Goal: Information Seeking & Learning: Check status

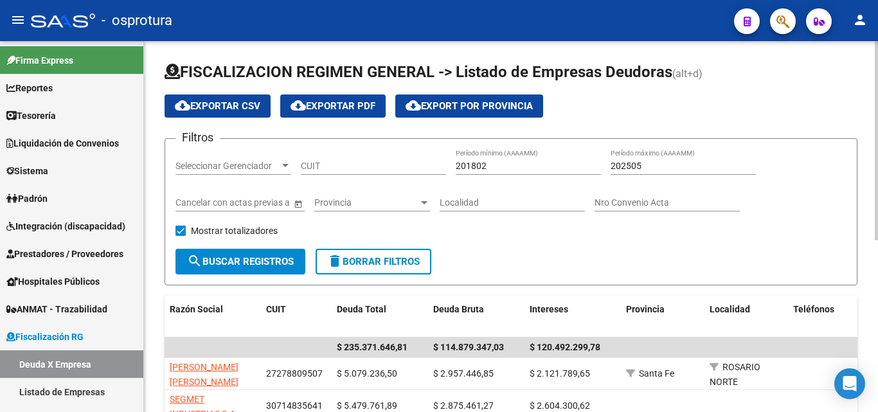
click at [663, 166] on input "202505" at bounding box center [682, 166] width 145 height 11
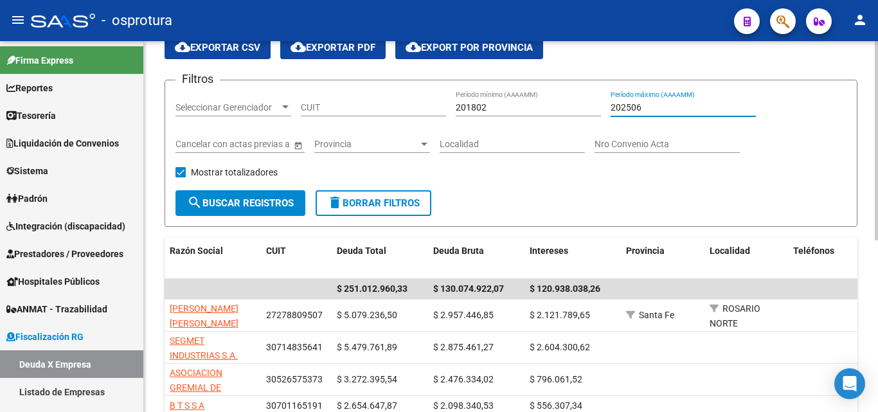
scroll to position [129, 0]
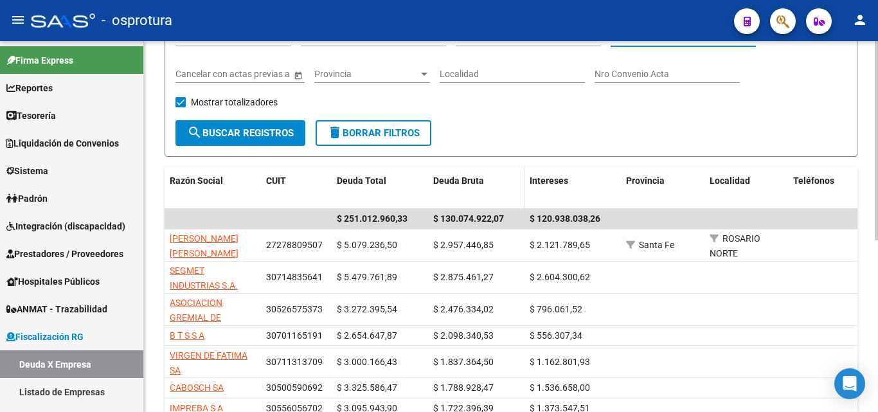
type input "202506"
click at [479, 176] on span "Deuda Bruta" at bounding box center [458, 180] width 51 height 10
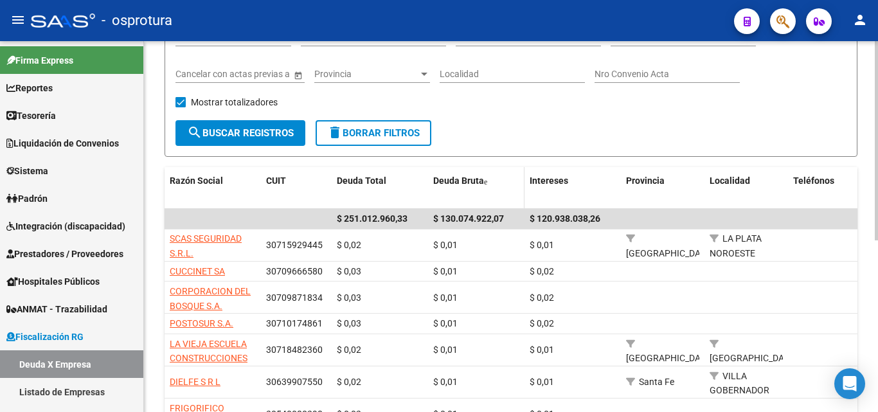
click at [481, 179] on span "Deuda Bruta" at bounding box center [458, 180] width 51 height 10
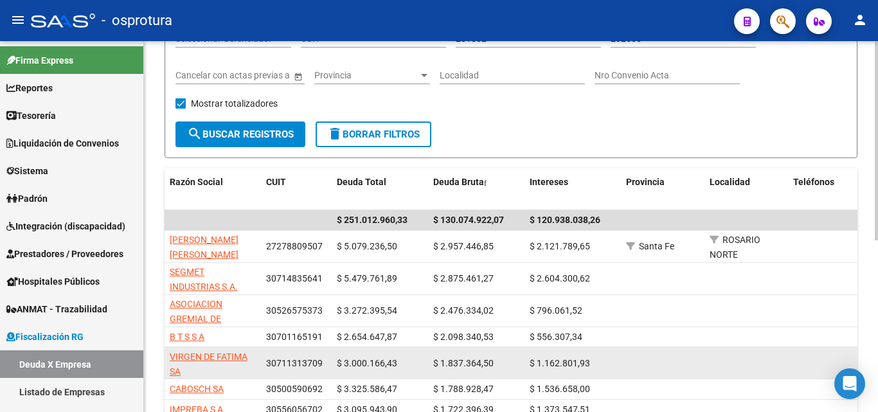
scroll to position [0, 0]
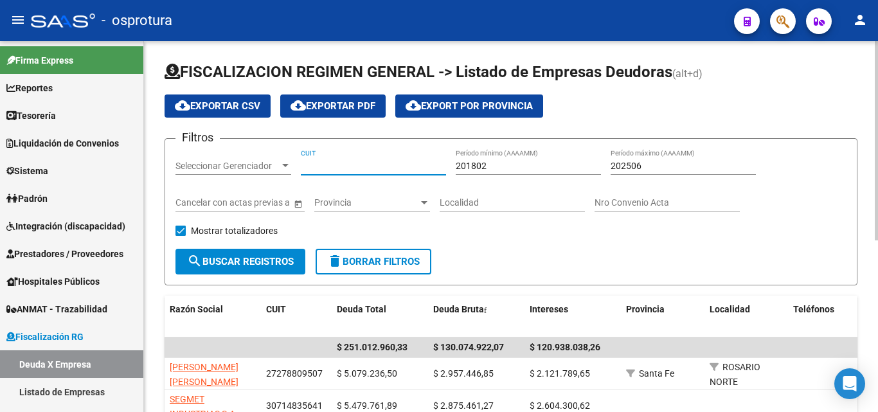
click at [358, 163] on input "CUIT" at bounding box center [373, 166] width 145 height 11
paste input "33-70739575-9"
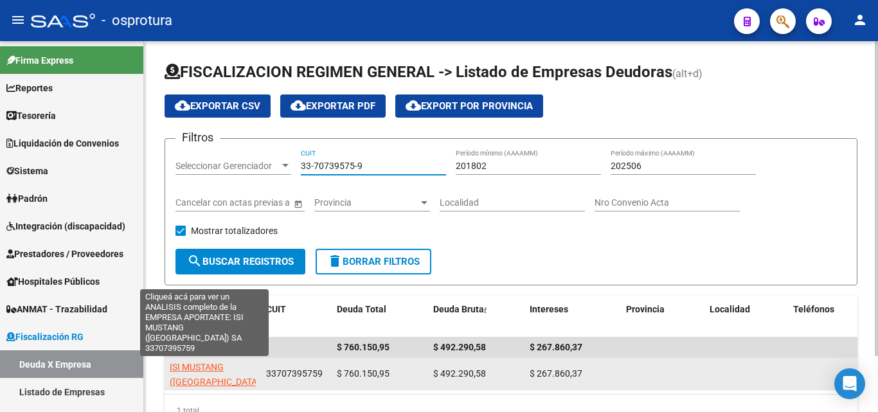
click at [208, 380] on span "ISI MUSTANG ([GEOGRAPHIC_DATA]) SA" at bounding box center [216, 382] width 93 height 40
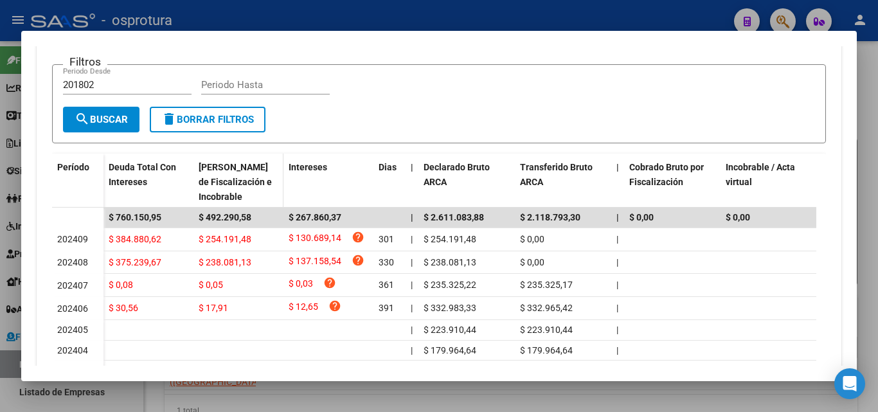
scroll to position [322, 0]
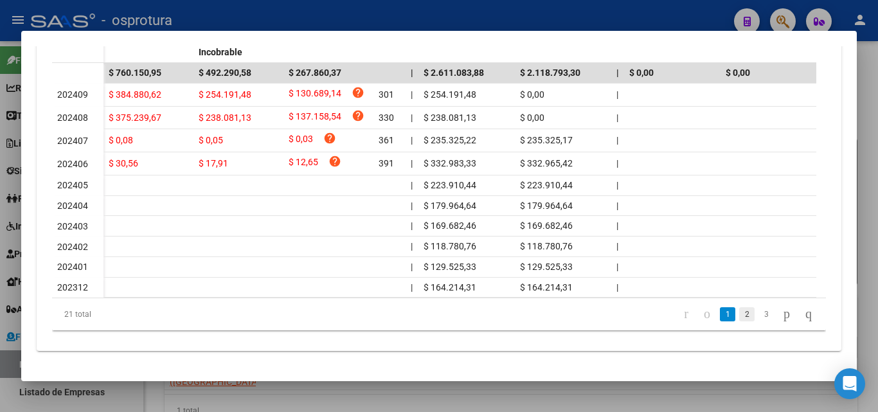
click at [739, 310] on link "2" at bounding box center [746, 314] width 15 height 14
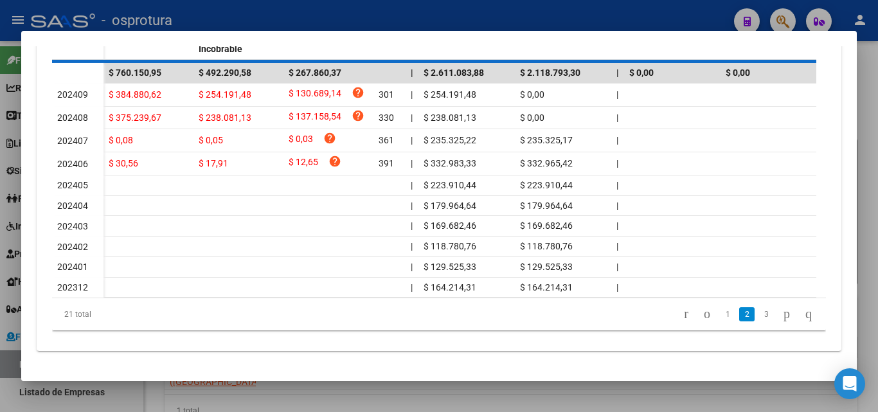
scroll to position [441, 0]
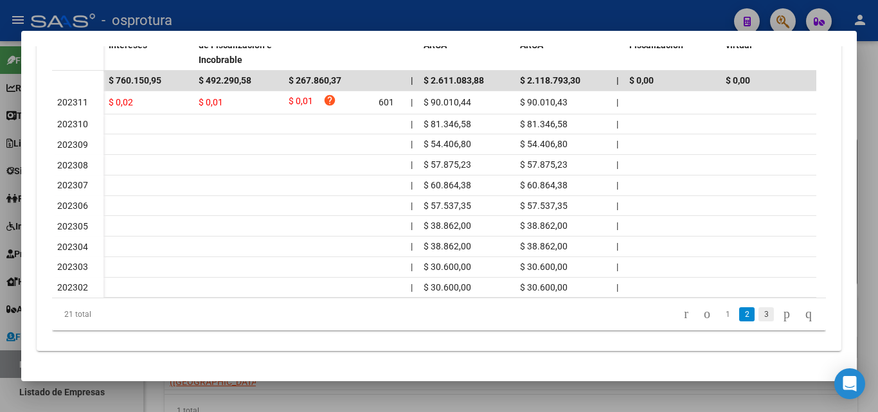
click at [758, 320] on link "3" at bounding box center [765, 314] width 15 height 14
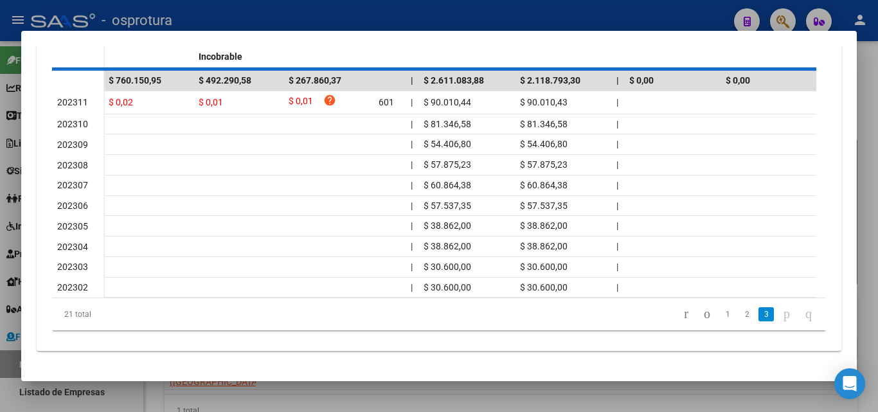
scroll to position [254, 0]
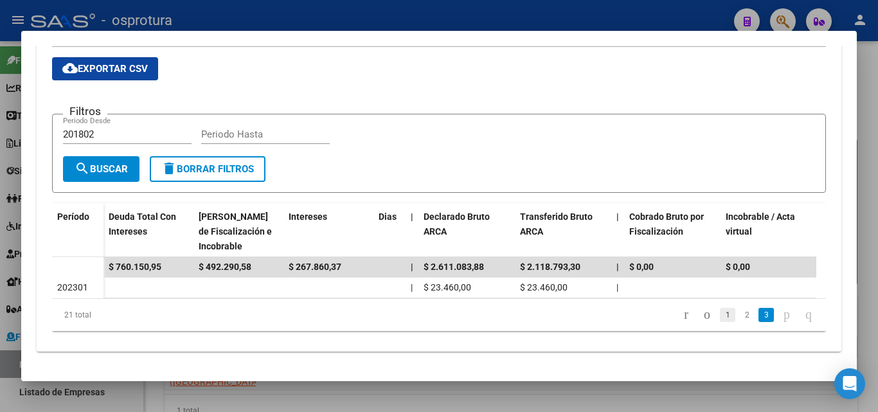
click at [720, 314] on link "1" at bounding box center [727, 315] width 15 height 14
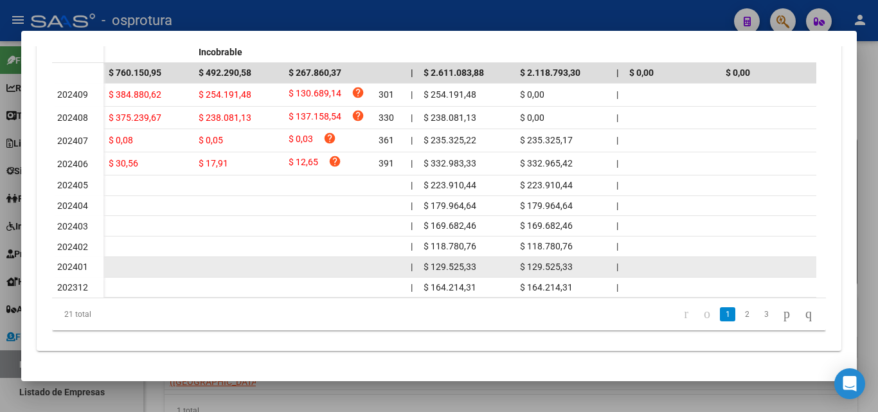
scroll to position [386, 0]
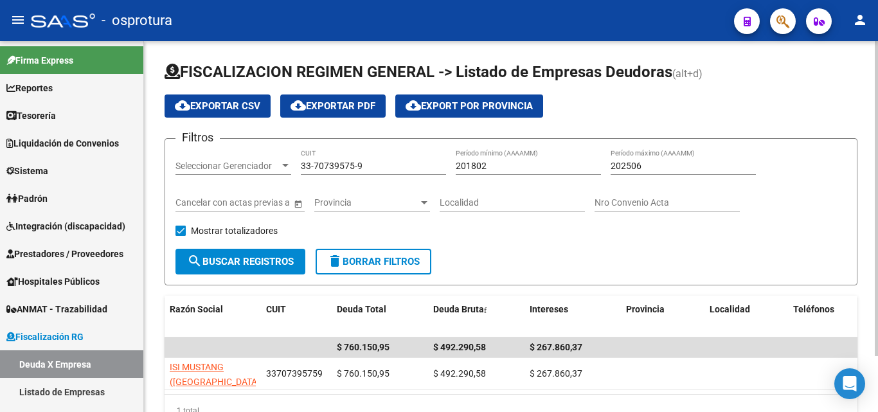
click at [375, 166] on input "33-70739575-9" at bounding box center [373, 166] width 145 height 11
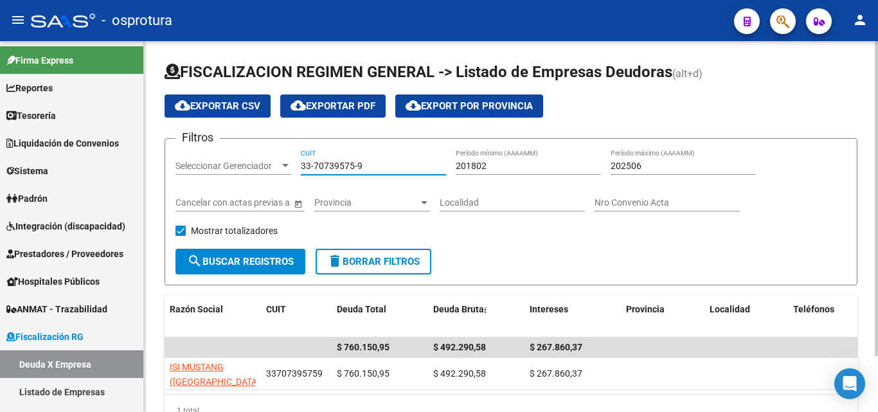
click at [375, 166] on input "33-70739575-9" at bounding box center [373, 166] width 145 height 11
paste input "0-70880962-0"
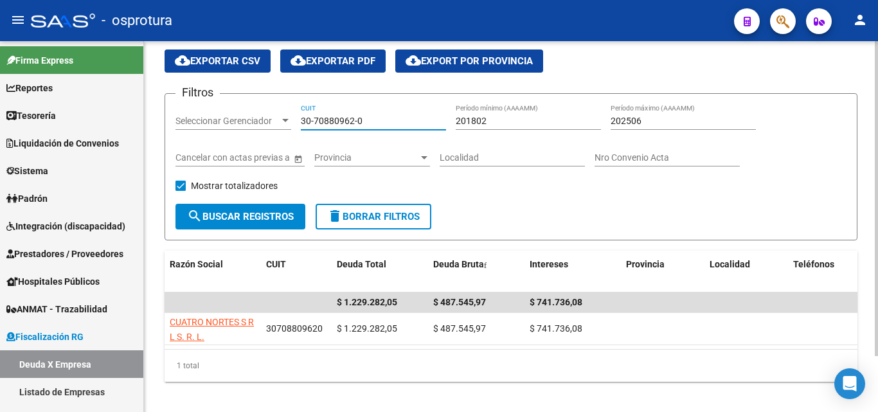
scroll to position [64, 0]
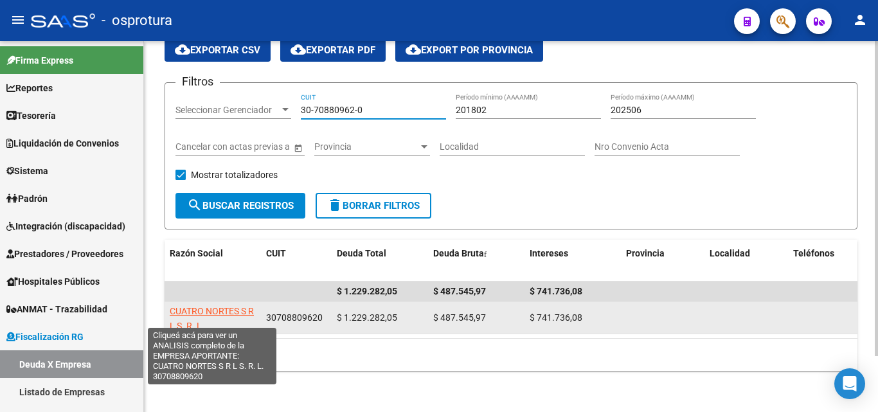
type input "30-70880962-0"
click at [210, 306] on span "CUATRO NORTES S R L S. R. L." at bounding box center [212, 318] width 84 height 25
type textarea "30708809620"
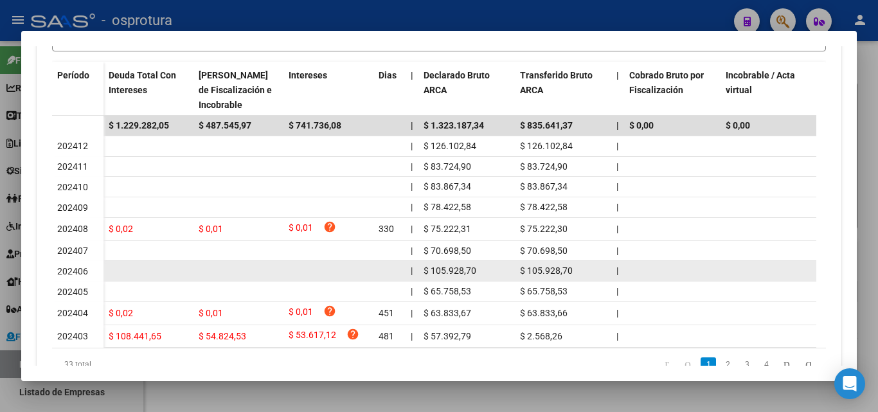
scroll to position [447, 0]
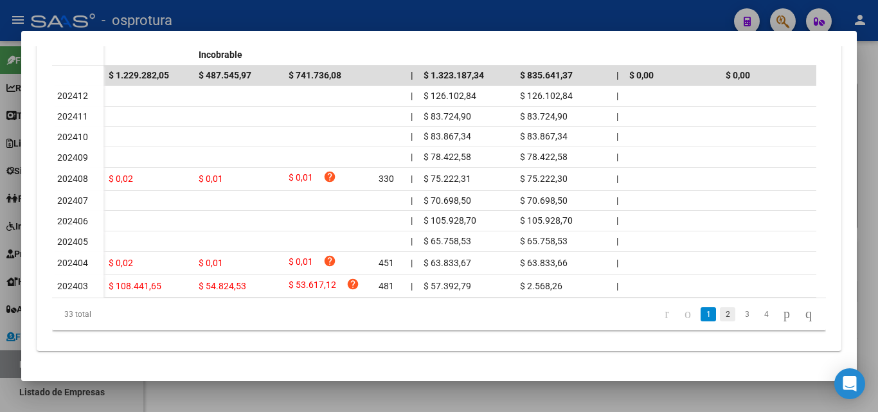
click at [720, 311] on link "2" at bounding box center [727, 314] width 15 height 14
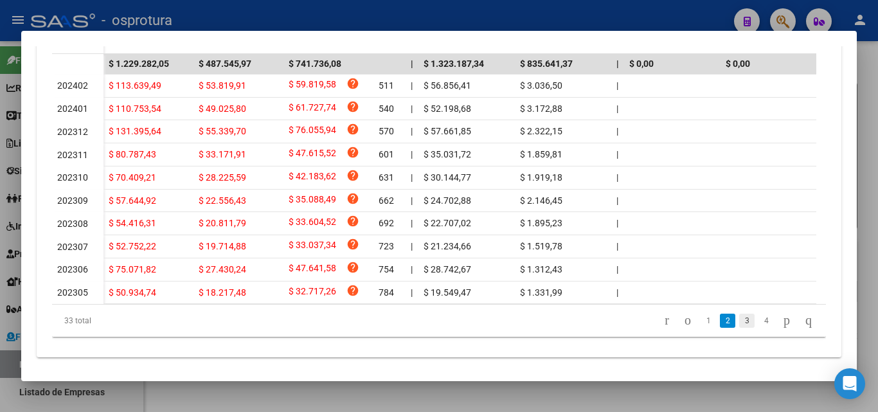
click at [739, 328] on link "3" at bounding box center [746, 321] width 15 height 14
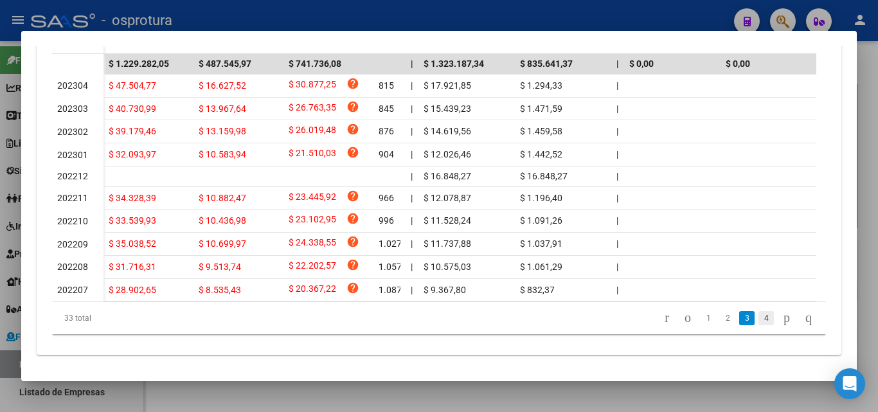
click at [758, 325] on link "4" at bounding box center [765, 318] width 15 height 14
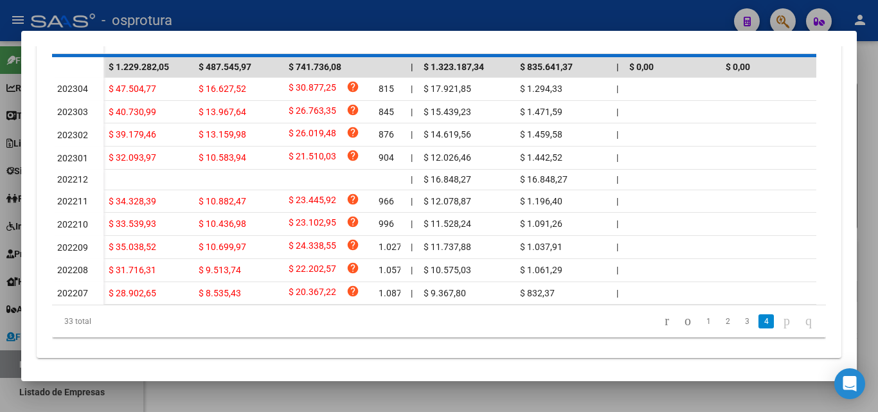
scroll to position [301, 0]
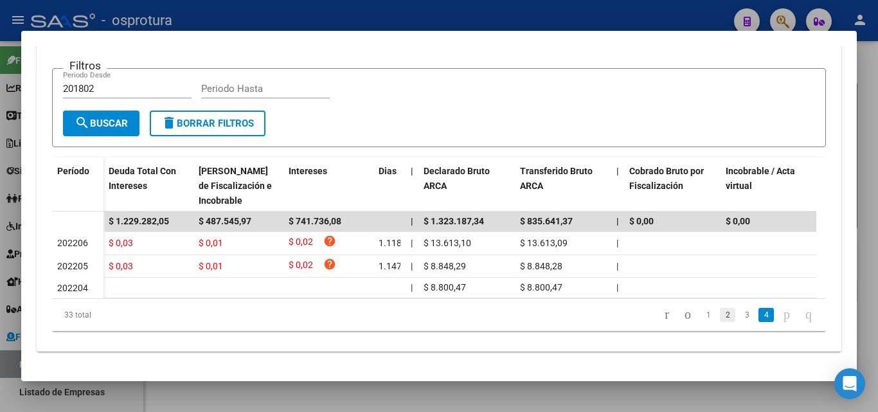
click at [720, 315] on link "2" at bounding box center [727, 315] width 15 height 14
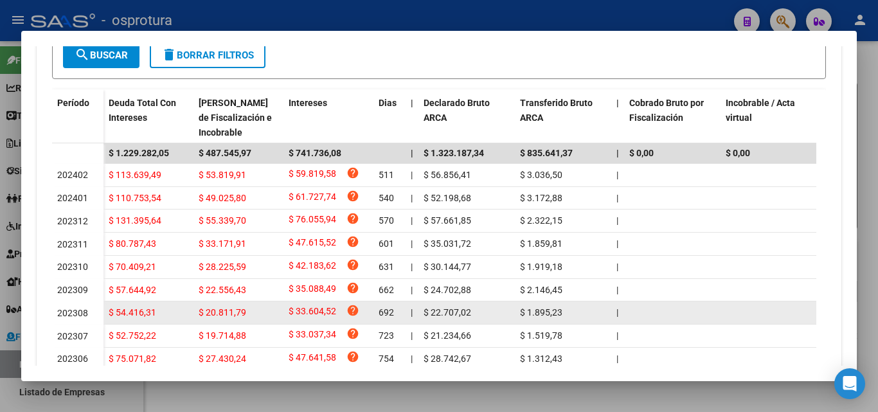
scroll to position [429, 0]
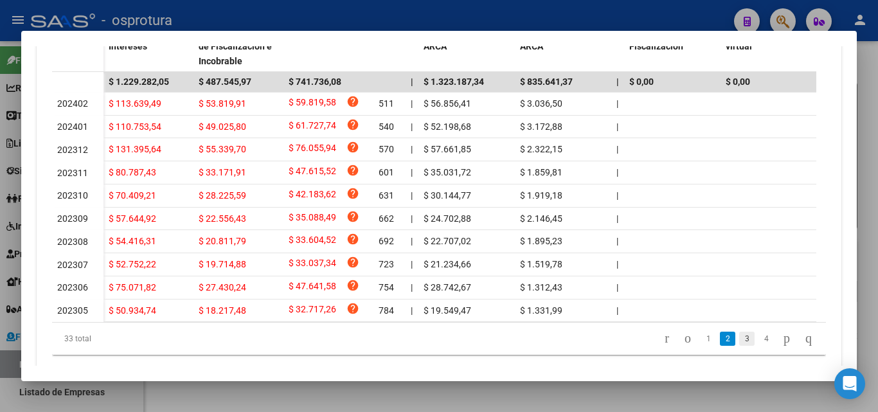
click at [739, 346] on link "3" at bounding box center [746, 339] width 15 height 14
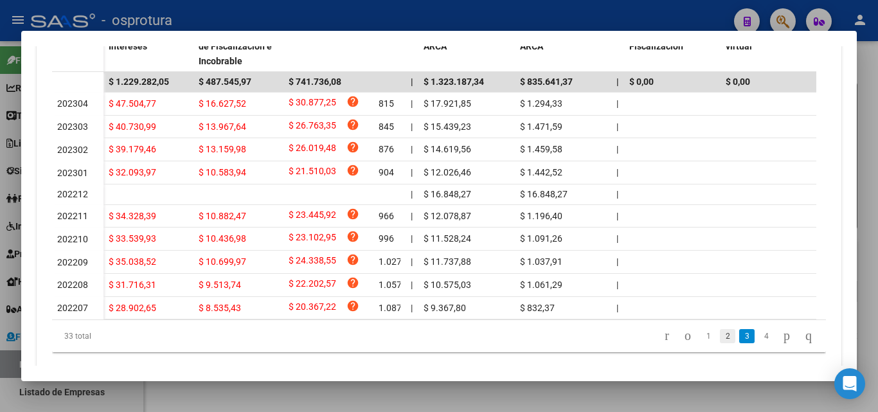
click at [720, 343] on link "2" at bounding box center [727, 336] width 15 height 14
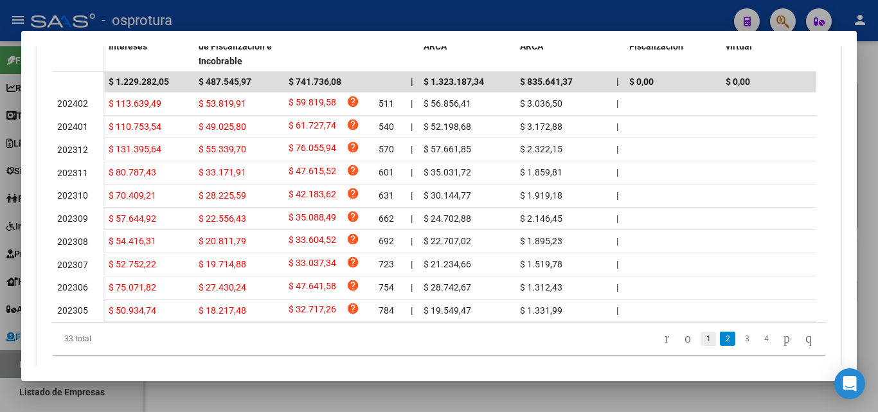
click at [700, 346] on link "1" at bounding box center [707, 339] width 15 height 14
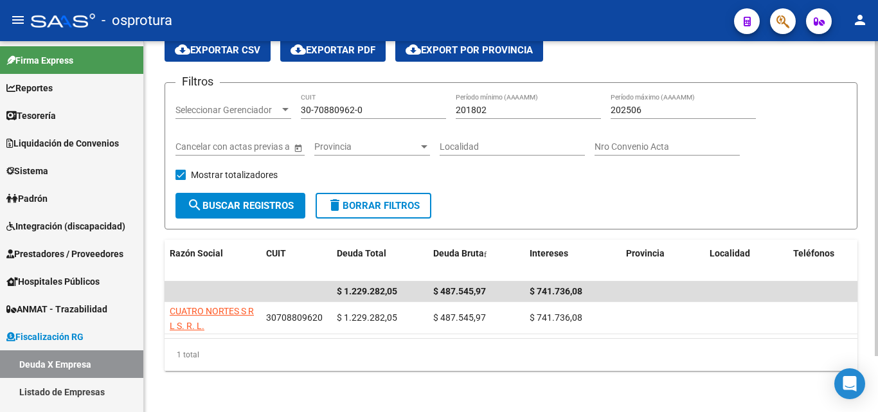
click at [382, 105] on input "30-70880962-0" at bounding box center [373, 110] width 145 height 11
paste input "1581830-9"
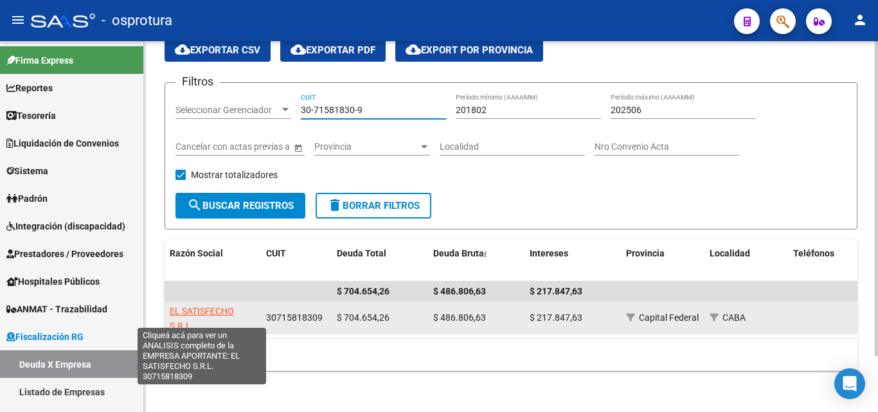
type input "30-71581830-9"
click at [202, 306] on span "EL SATISFECHO S.R.L." at bounding box center [202, 318] width 64 height 25
type textarea "30715818309"
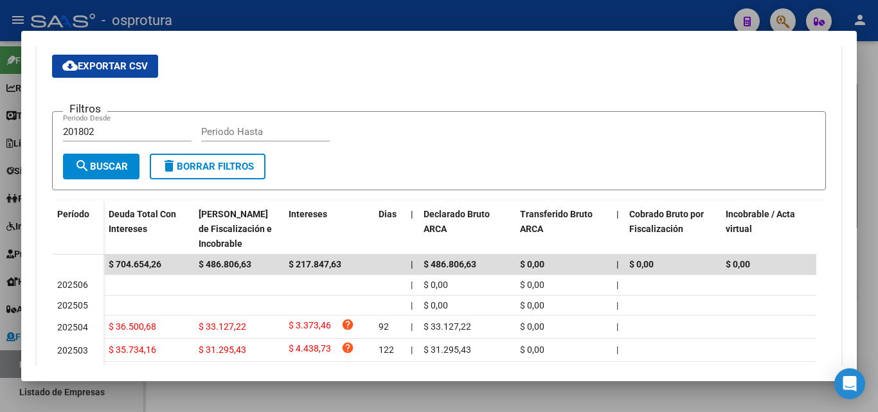
scroll to position [386, 0]
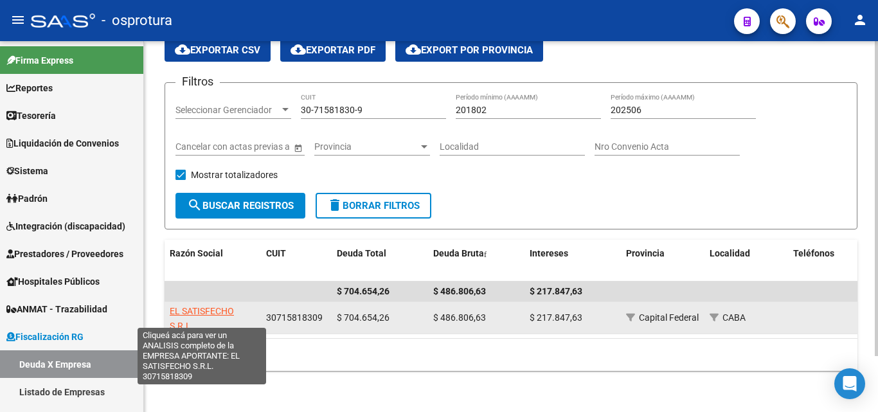
click at [209, 306] on span "EL SATISFECHO S.R.L." at bounding box center [202, 318] width 64 height 25
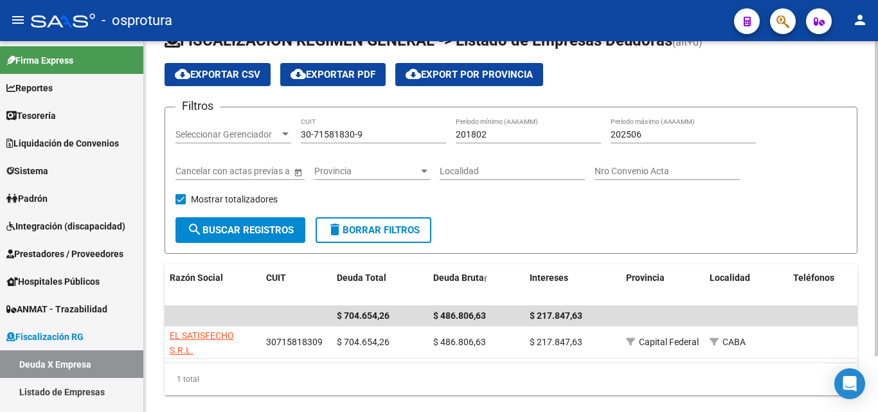
scroll to position [0, 0]
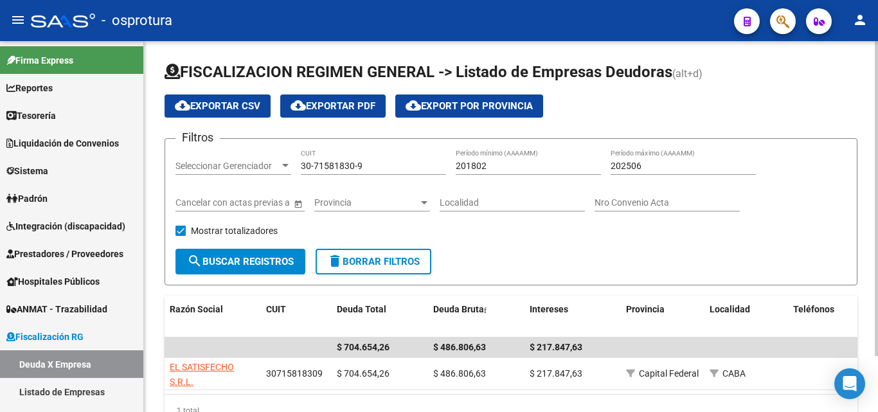
click at [382, 170] on input "30-71581830-9" at bounding box center [373, 166] width 145 height 11
click at [383, 164] on input "30-71581830-9" at bounding box center [373, 166] width 145 height 11
paste input "67667024-2"
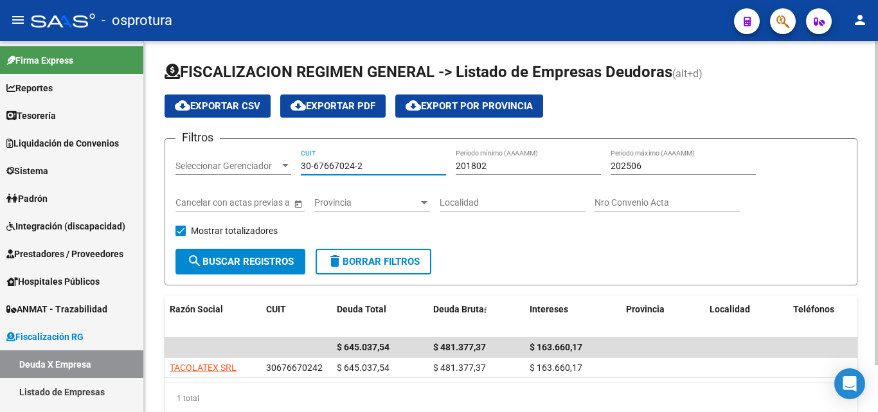
scroll to position [54, 0]
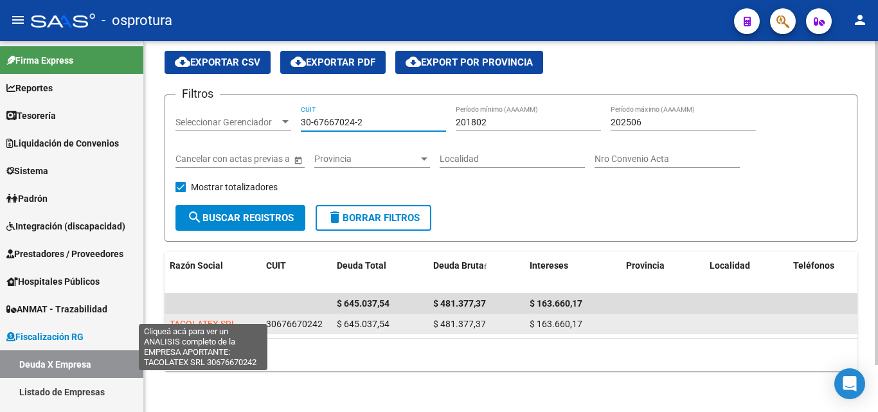
type input "30-67667024-2"
click at [212, 319] on span "TACOLATEX SRL" at bounding box center [203, 324] width 67 height 10
type textarea "30676670242"
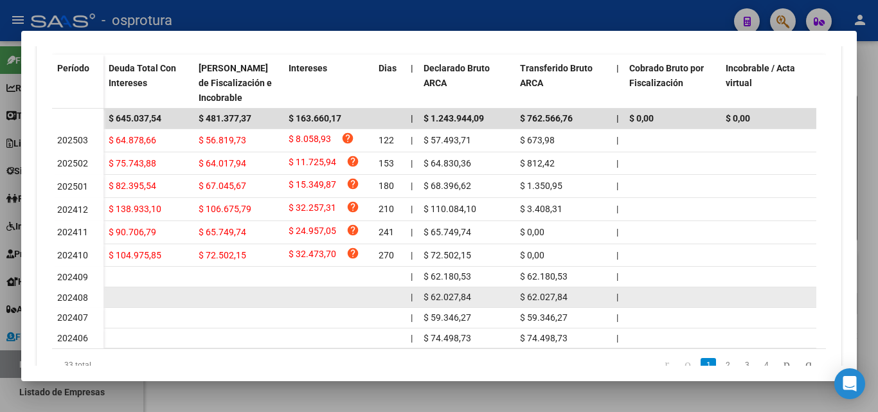
scroll to position [457, 0]
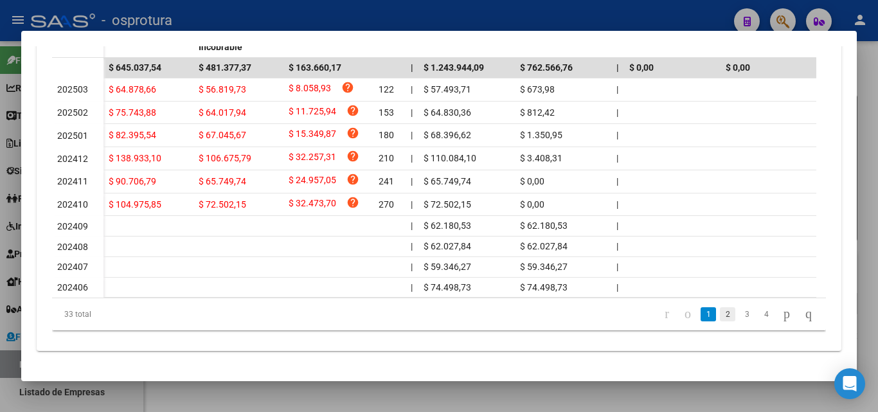
click at [720, 314] on link "2" at bounding box center [727, 314] width 15 height 14
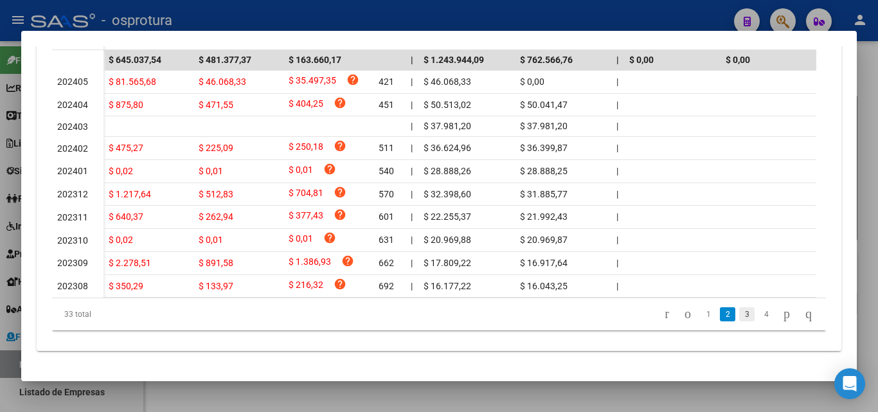
click at [739, 321] on link "3" at bounding box center [746, 314] width 15 height 14
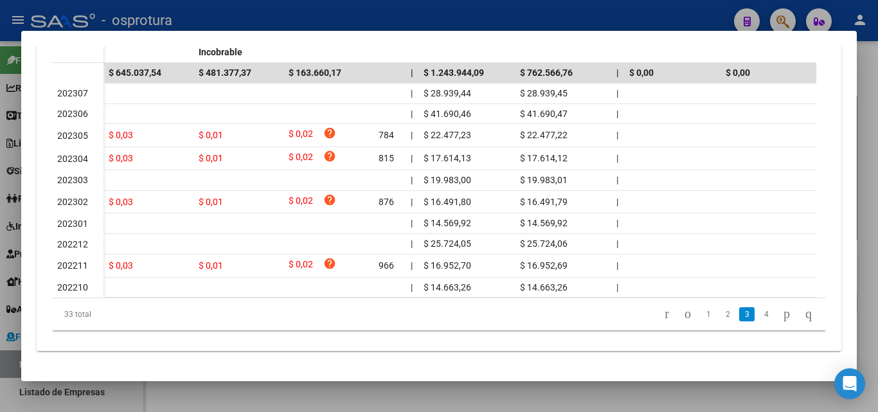
scroll to position [450, 0]
click at [758, 313] on link "4" at bounding box center [765, 314] width 15 height 14
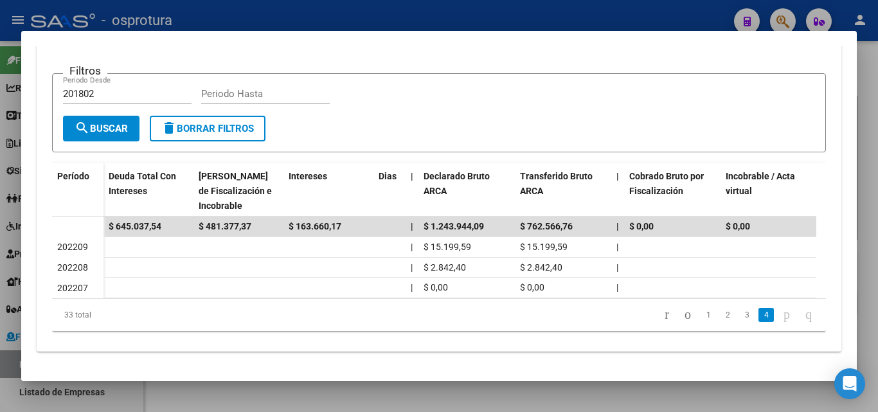
scroll to position [294, 0]
click at [700, 314] on link "1" at bounding box center [707, 315] width 15 height 14
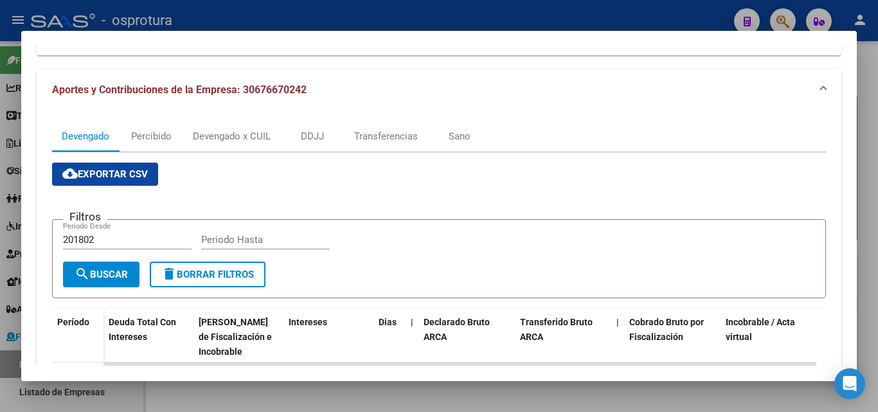
scroll to position [136, 0]
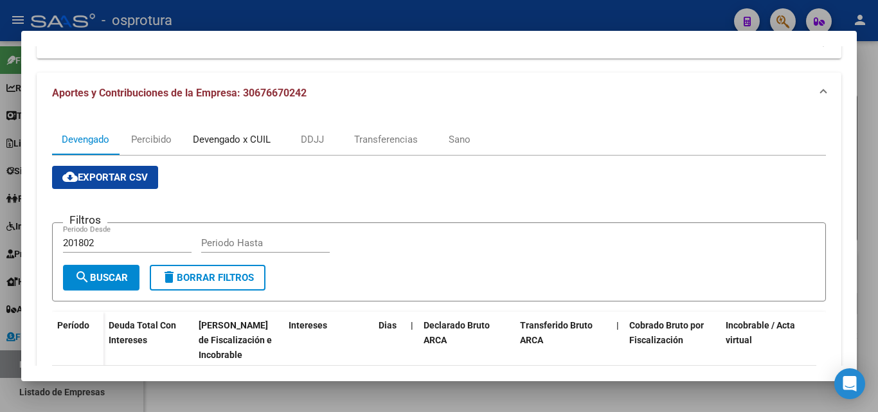
click at [254, 138] on div "Devengado x CUIL" at bounding box center [232, 139] width 78 height 14
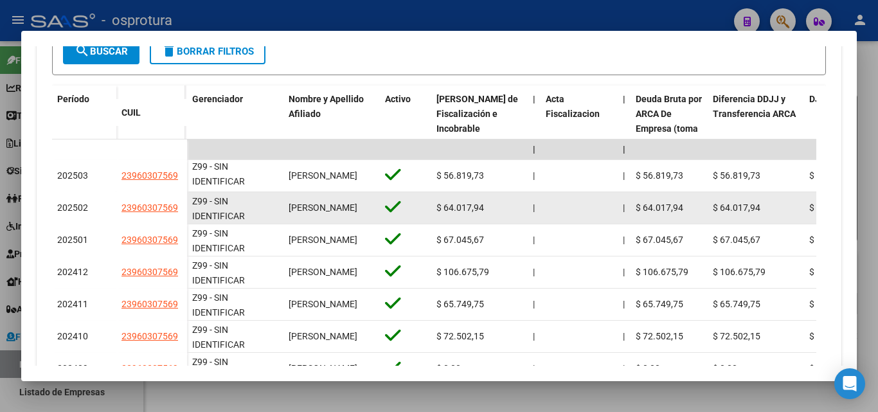
scroll to position [3, 0]
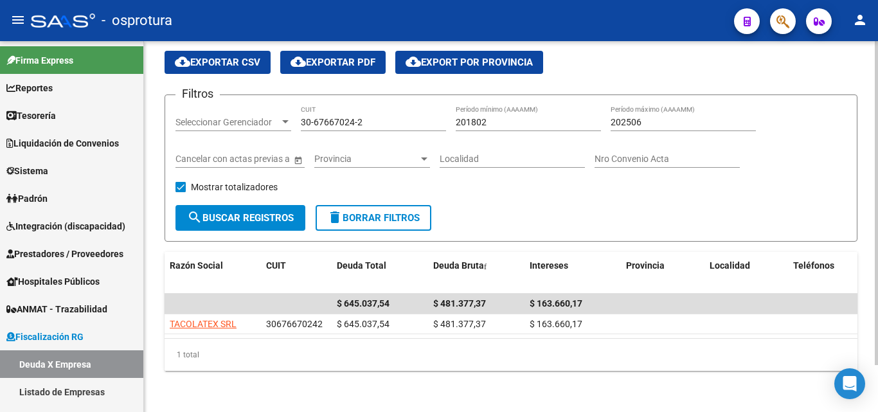
click at [384, 117] on input "30-67667024-2" at bounding box center [373, 122] width 145 height 11
paste input "70857483-6"
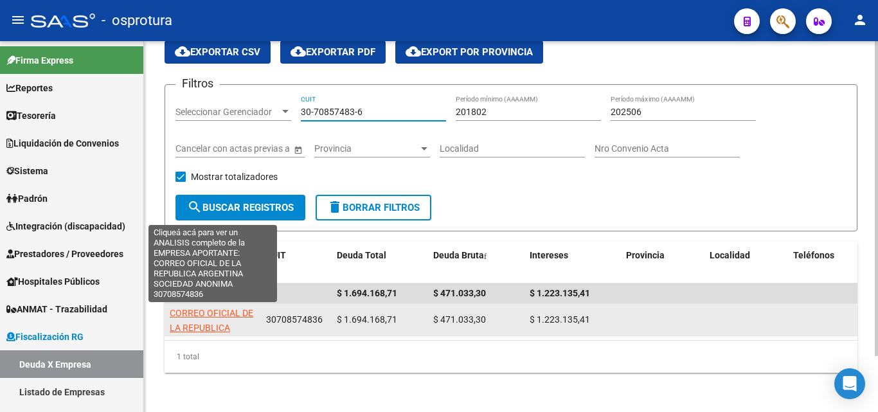
type input "30-70857483-6"
click at [210, 308] on span "CORREO OFICIAL DE LA REPUBLICA ARGENTINA SOCIEDAD ANONIMA" at bounding box center [212, 335] width 85 height 54
type textarea "30708574836"
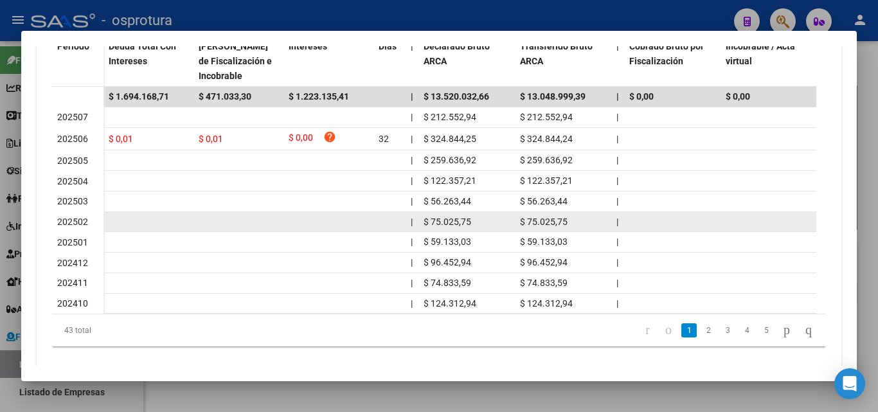
scroll to position [441, 0]
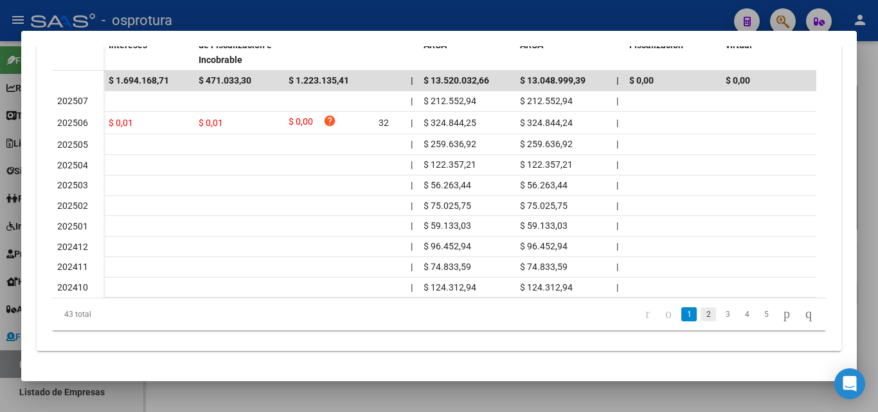
click at [700, 318] on link "2" at bounding box center [707, 314] width 15 height 14
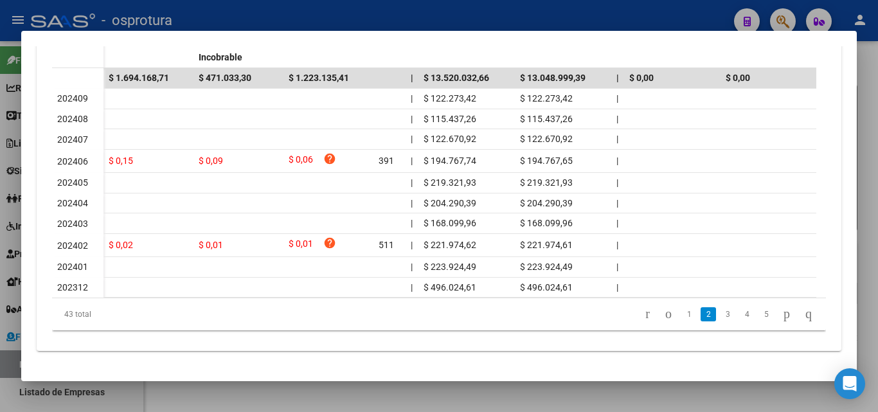
click at [718, 310] on li "3" at bounding box center [727, 314] width 19 height 22
click at [720, 314] on link "3" at bounding box center [727, 314] width 15 height 14
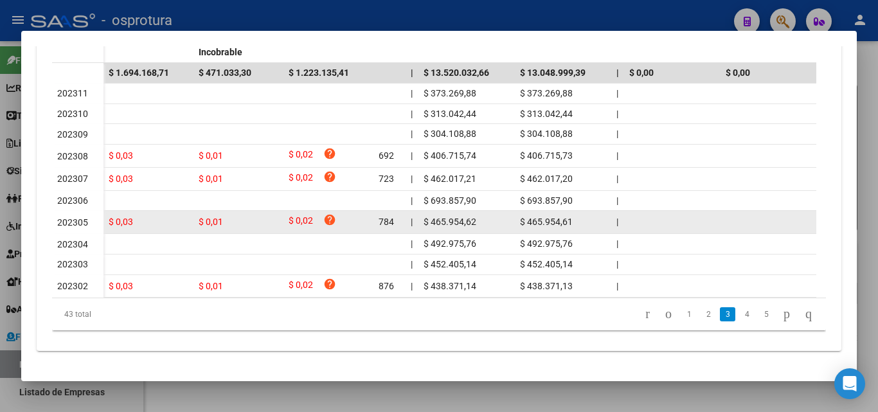
scroll to position [450, 0]
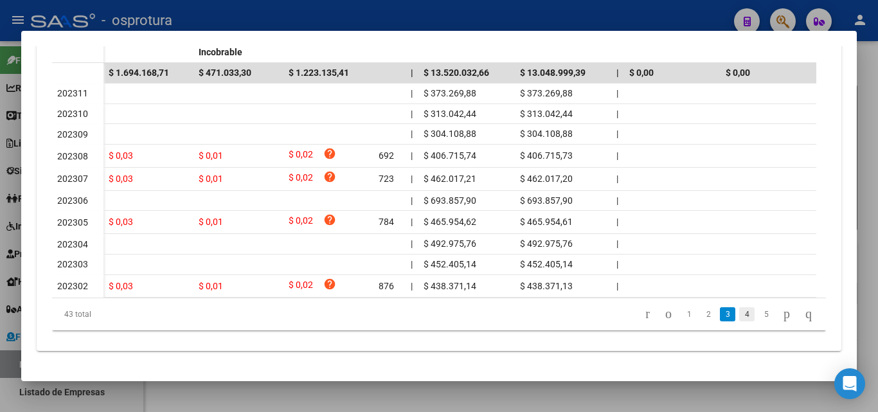
click at [739, 314] on link "4" at bounding box center [746, 314] width 15 height 14
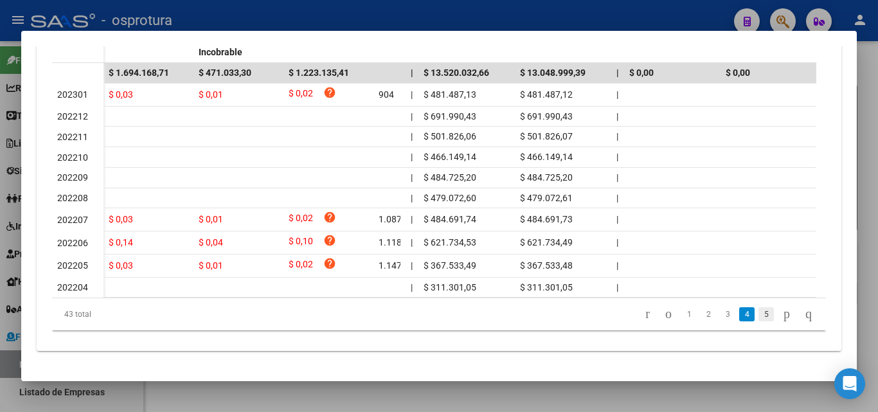
click at [758, 312] on link "5" at bounding box center [765, 314] width 15 height 14
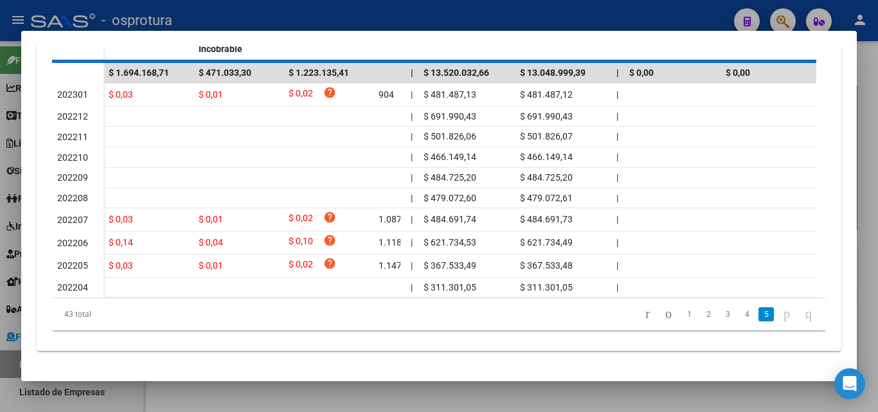
scroll to position [301, 0]
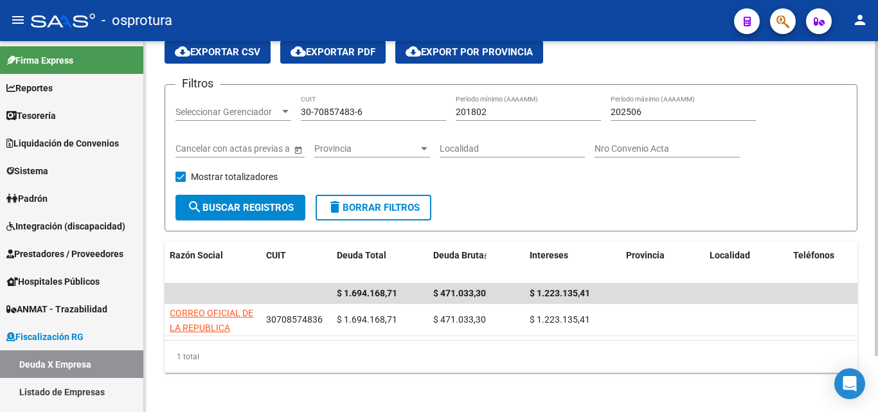
click at [373, 105] on div "30-70857483-6 CUIT" at bounding box center [373, 108] width 145 height 26
click at [374, 111] on input "30-70857483-6" at bounding box center [373, 112] width 145 height 11
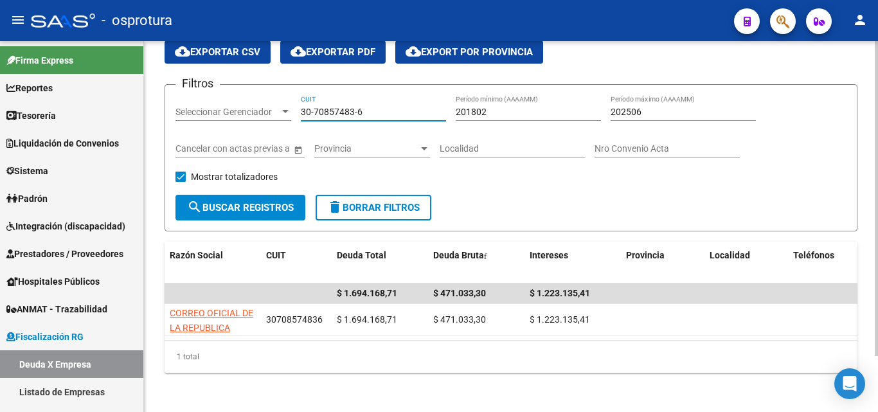
paste input "1748043-7"
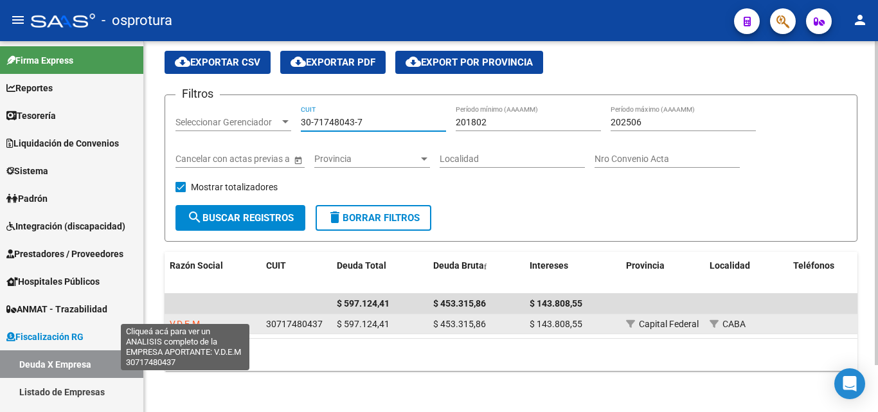
type input "30-71748043-7"
click at [185, 319] on span "V.D.E.M" at bounding box center [185, 324] width 30 height 10
type textarea "30717480437"
click at [195, 319] on span "V.D.E.M" at bounding box center [185, 324] width 30 height 10
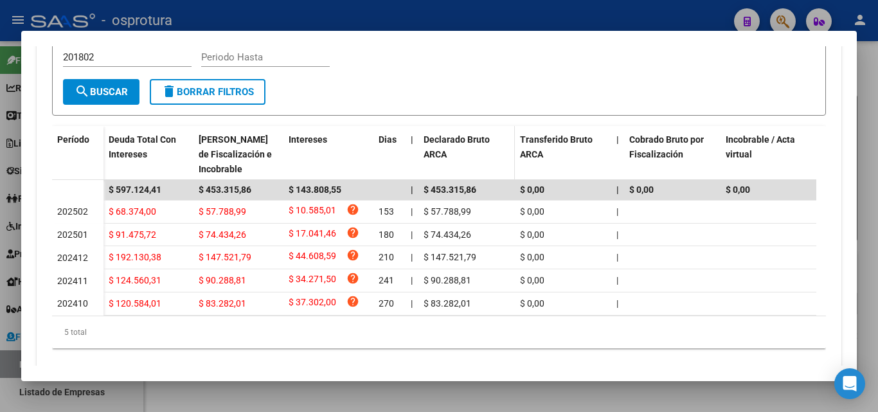
scroll to position [351, 0]
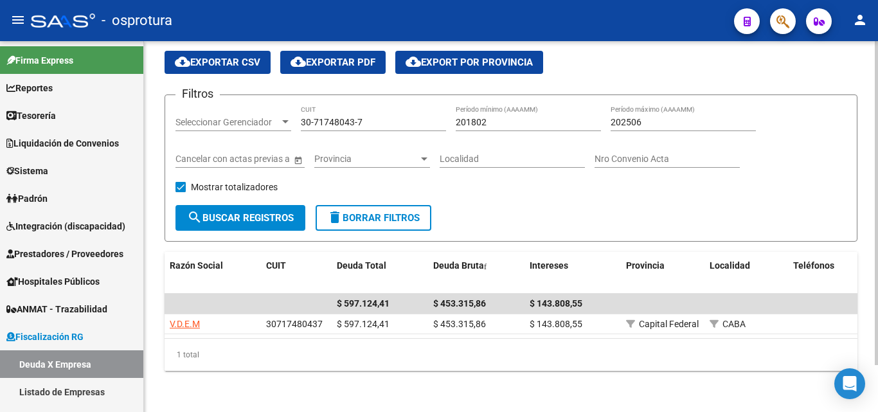
click at [390, 117] on input "30-71748043-7" at bounding box center [373, 122] width 145 height 11
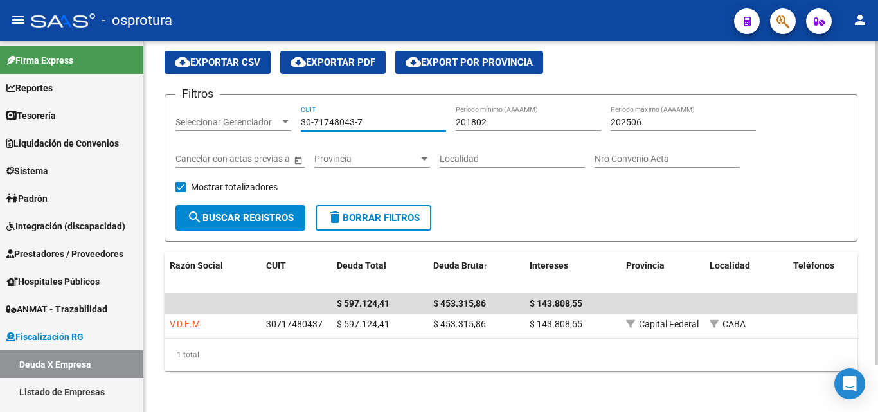
paste input "3-71588851-9"
type input "33-71588851-9"
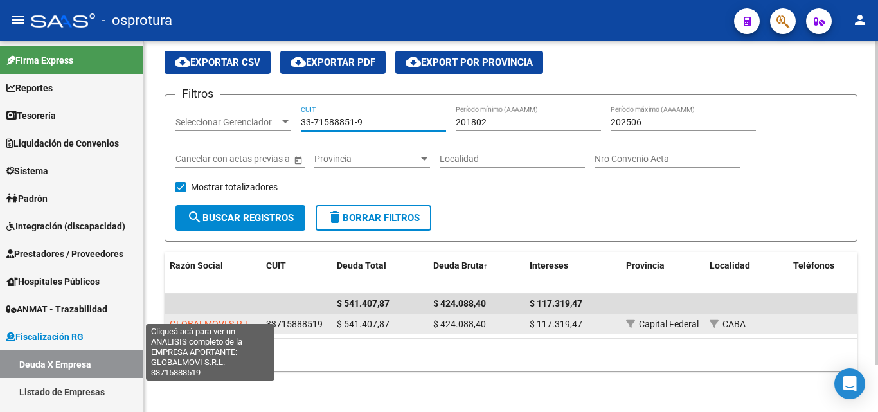
click at [218, 319] on span "GLOBALMOVI S.R.L." at bounding box center [211, 324] width 83 height 10
type textarea "33715888519"
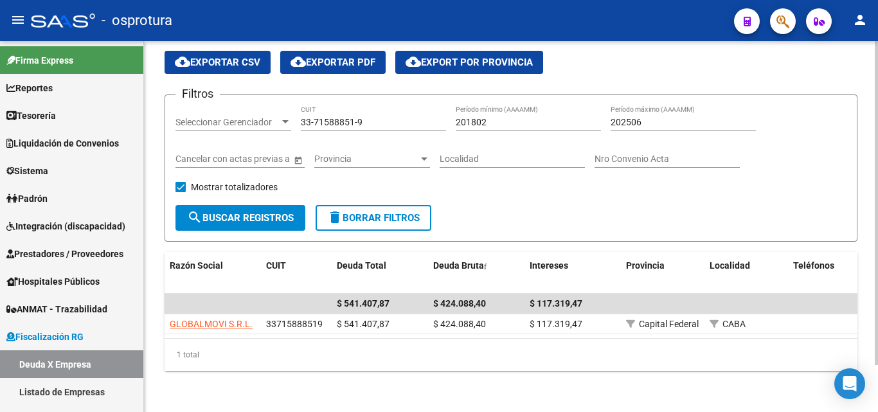
scroll to position [0, 0]
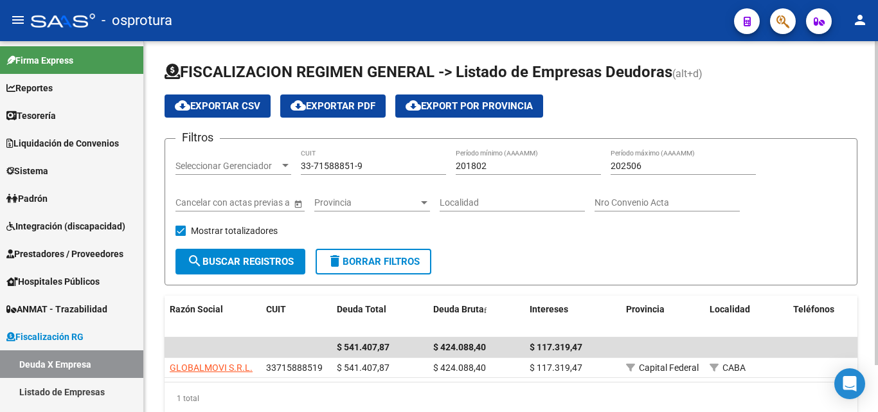
click at [387, 166] on input "33-71588851-9" at bounding box center [373, 166] width 145 height 11
paste input "0-55295701-2"
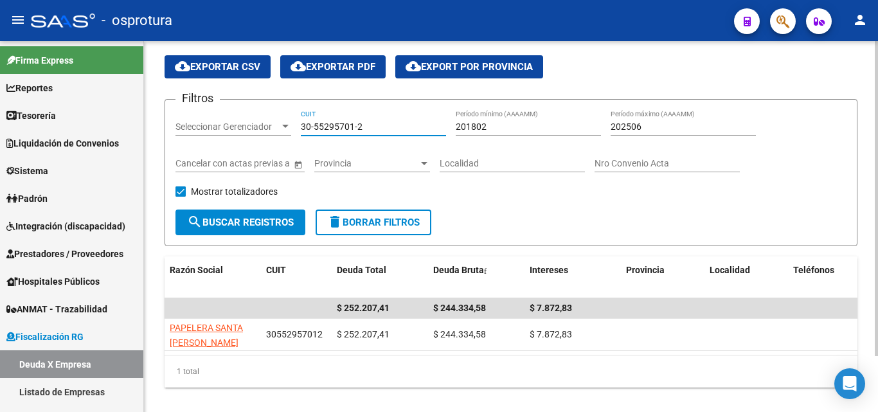
scroll to position [66, 0]
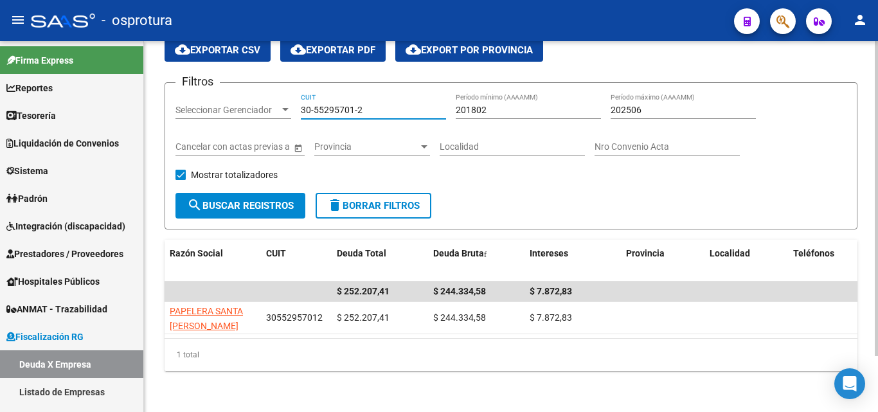
type input "30-55295701-2"
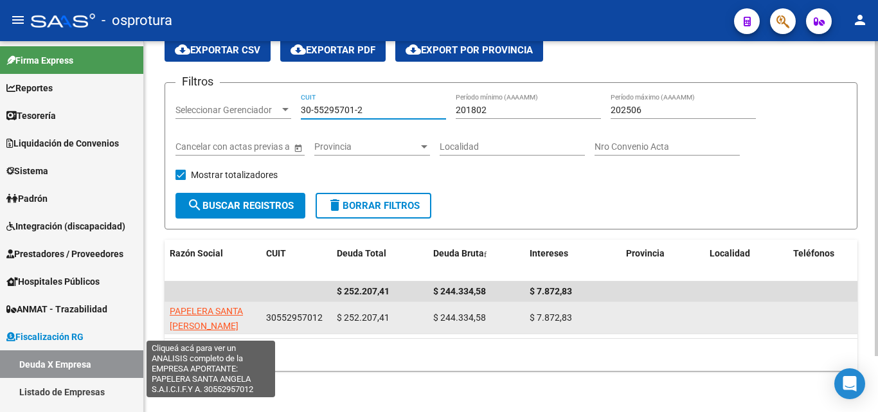
click at [225, 306] on span "PAPELERA SANTA [PERSON_NAME]" at bounding box center [206, 318] width 73 height 25
type textarea "30552957012"
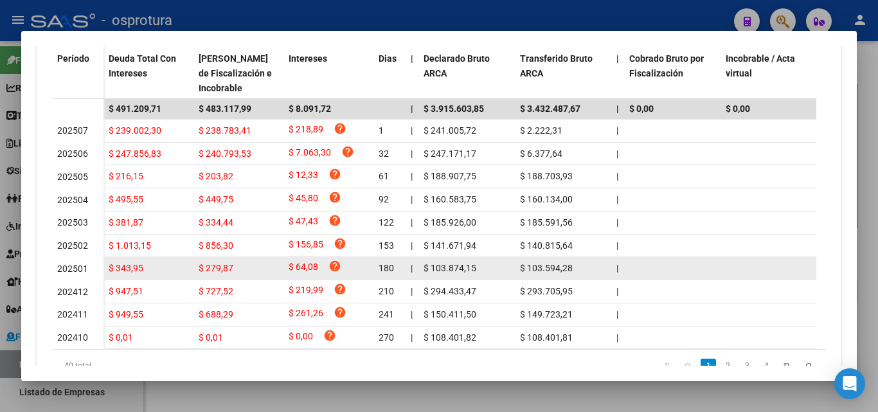
scroll to position [470, 0]
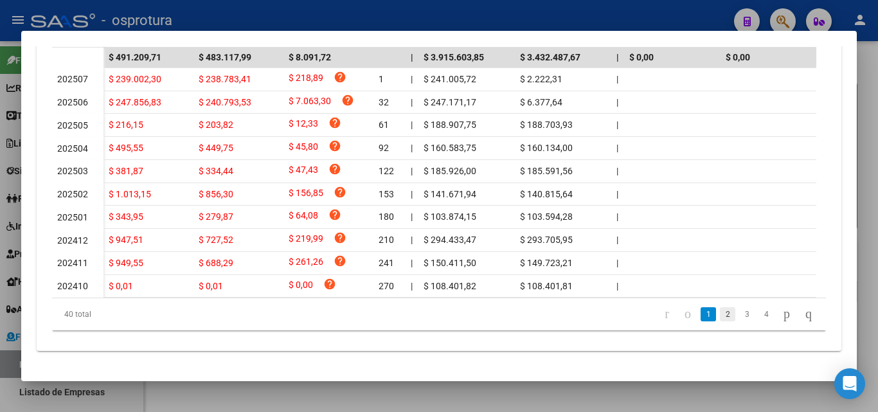
click at [720, 314] on link "2" at bounding box center [727, 314] width 15 height 14
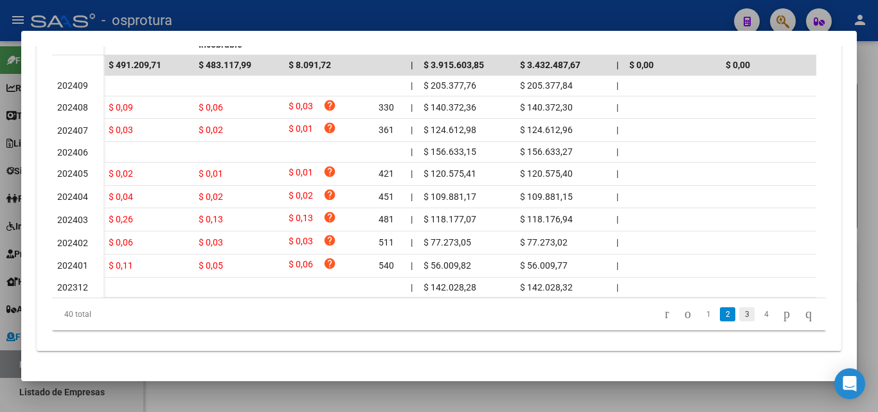
click at [739, 315] on link "3" at bounding box center [746, 314] width 15 height 14
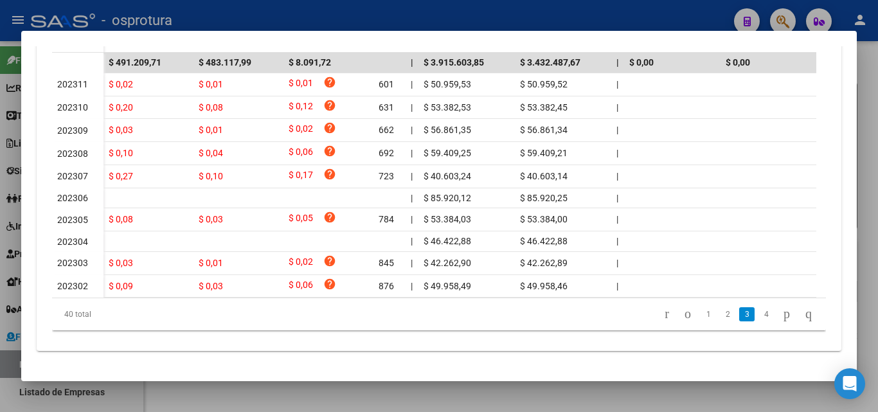
click at [758, 315] on link "4" at bounding box center [765, 314] width 15 height 14
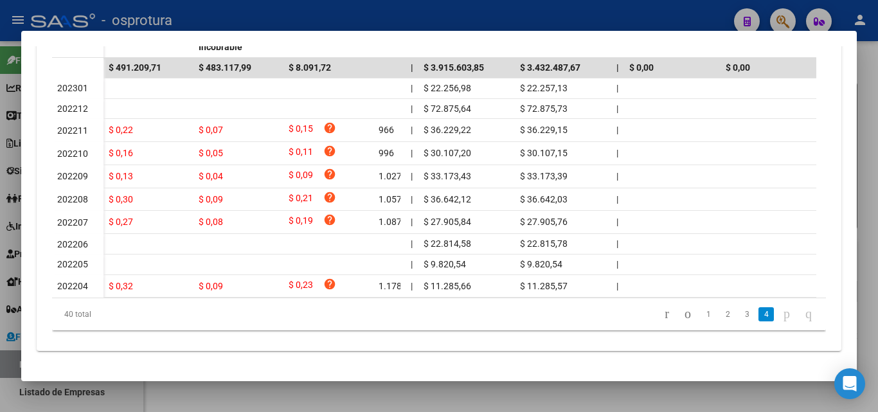
scroll to position [457, 0]
click at [700, 314] on link "1" at bounding box center [707, 314] width 15 height 14
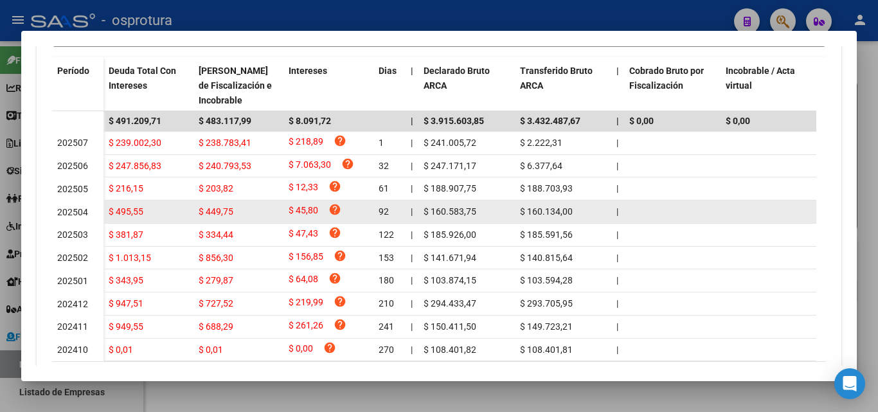
scroll to position [393, 0]
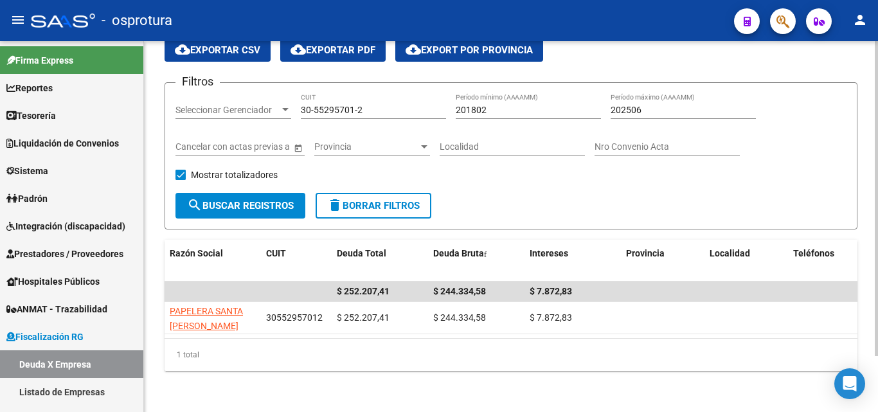
click at [373, 105] on input "30-55295701-2" at bounding box center [373, 110] width 145 height 11
paste input "70874448-0"
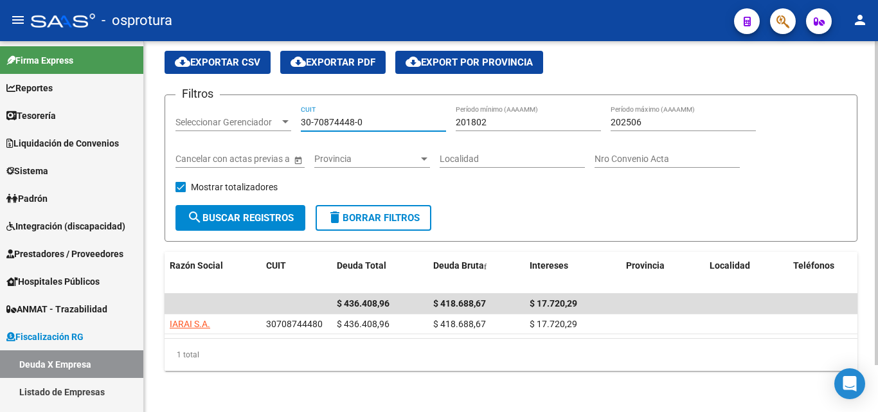
scroll to position [54, 0]
type input "30-70874448-0"
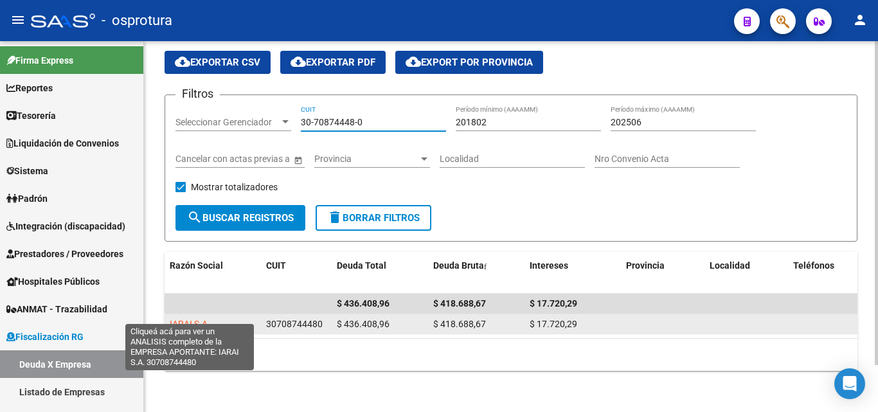
click at [199, 319] on span "IARAI S.A." at bounding box center [190, 324] width 40 height 10
type textarea "30708744480"
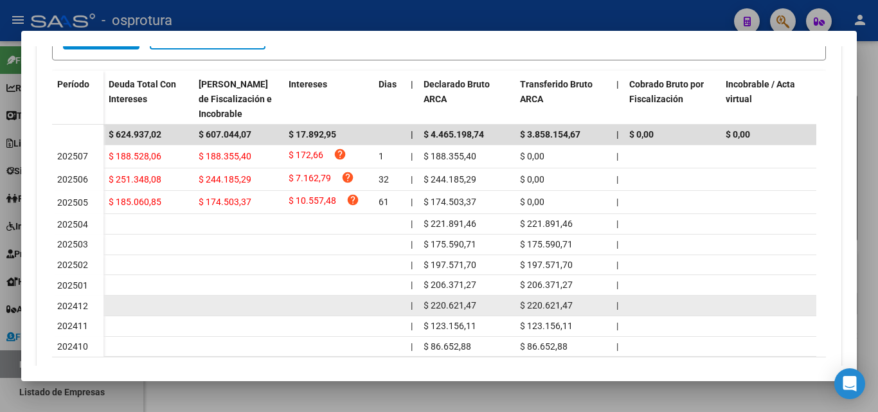
scroll to position [447, 0]
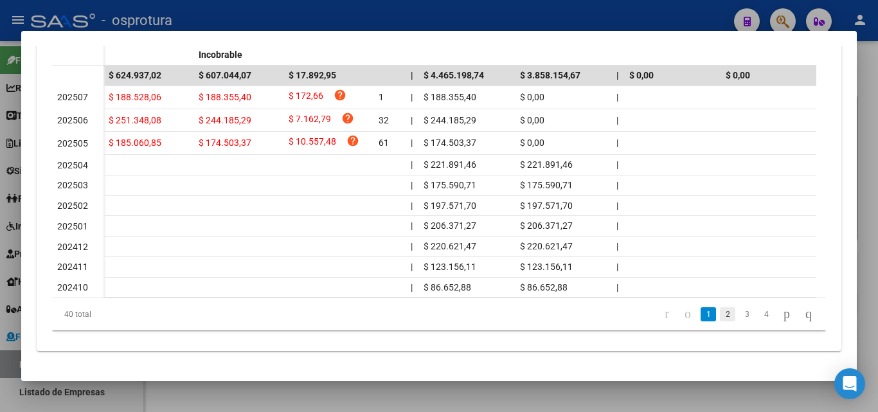
click at [720, 313] on link "2" at bounding box center [727, 314] width 15 height 14
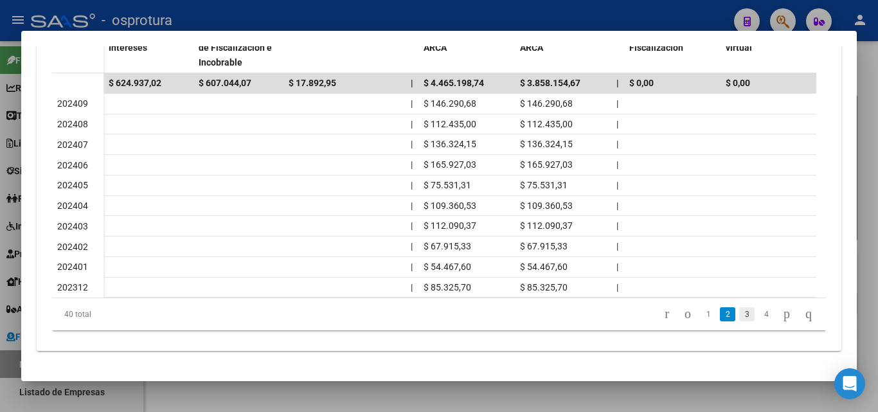
click at [739, 319] on link "3" at bounding box center [746, 314] width 15 height 14
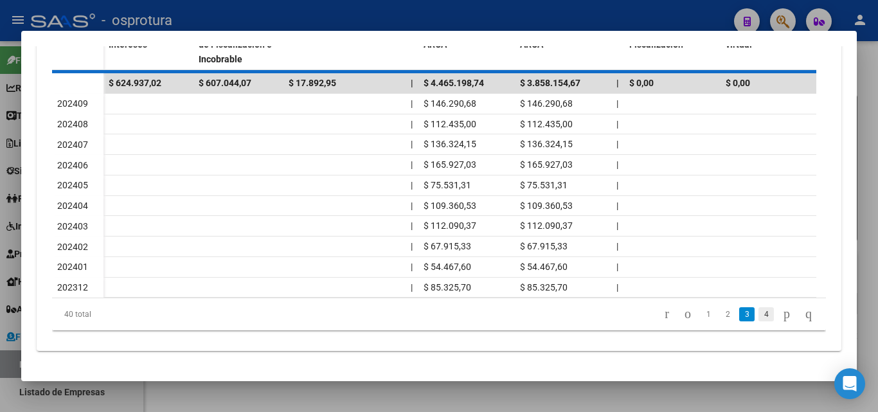
scroll to position [438, 0]
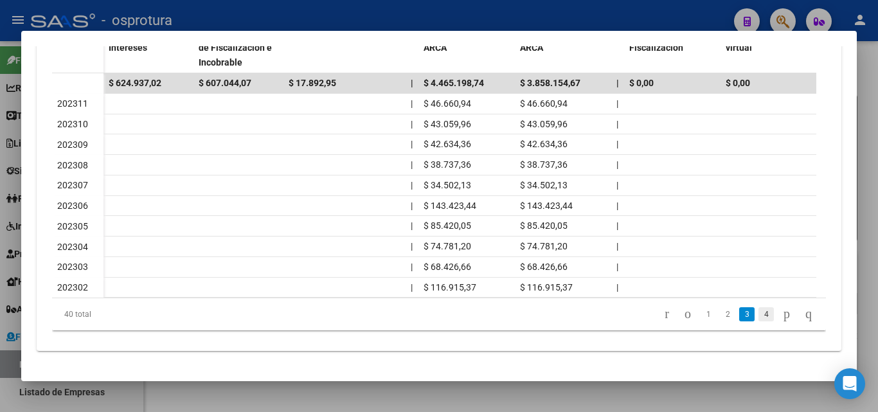
click at [758, 314] on link "4" at bounding box center [765, 314] width 15 height 14
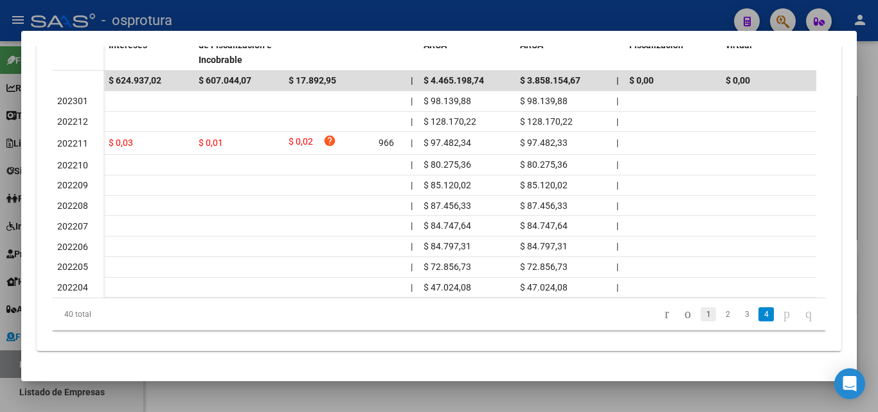
click at [700, 317] on link "1" at bounding box center [707, 314] width 15 height 14
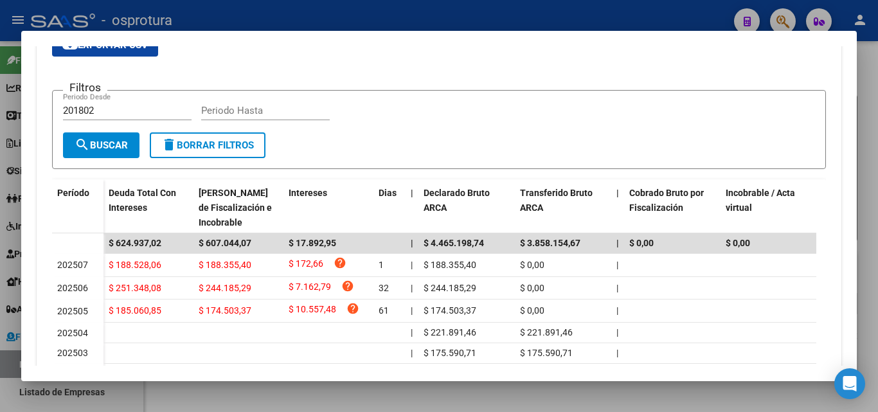
scroll to position [181, 0]
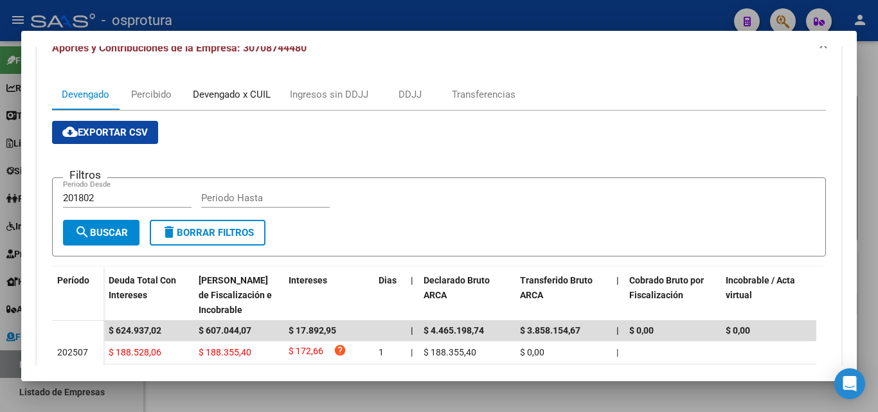
click at [244, 101] on div "Devengado x CUIL" at bounding box center [232, 94] width 78 height 14
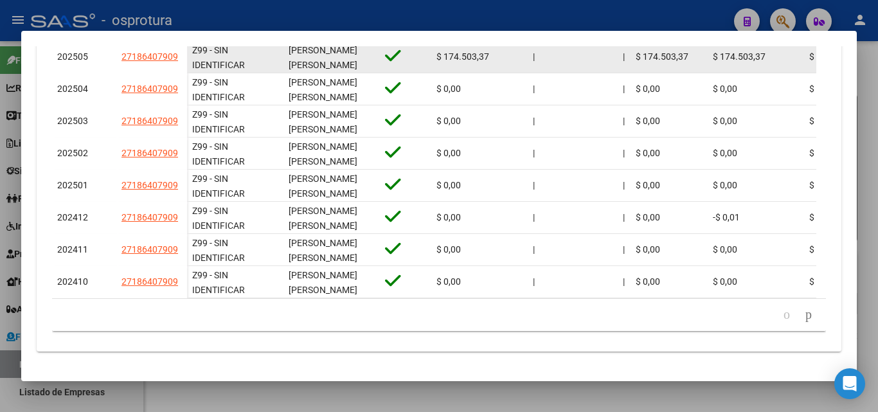
scroll to position [297, 0]
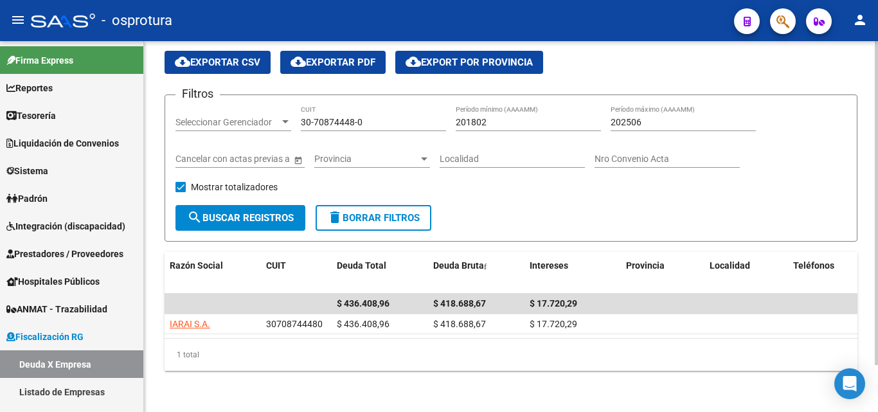
click at [378, 117] on input "30-70874448-0" at bounding box center [373, 122] width 145 height 11
paste input "1063652"
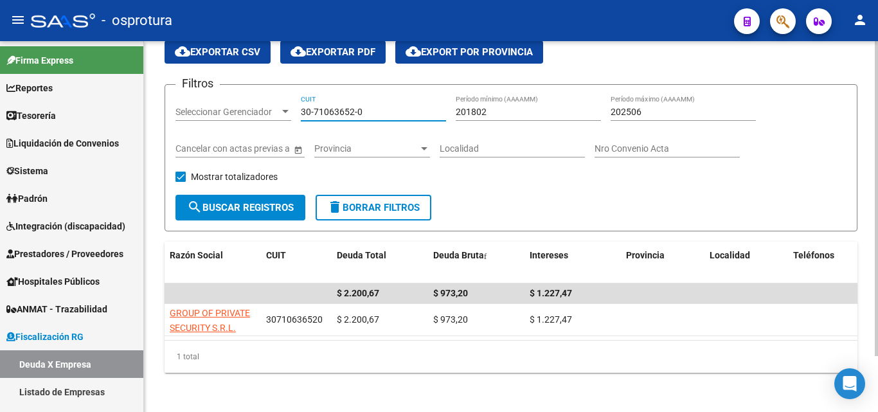
click at [369, 114] on input "30-71063652-0" at bounding box center [373, 112] width 145 height 11
paste input "0874448"
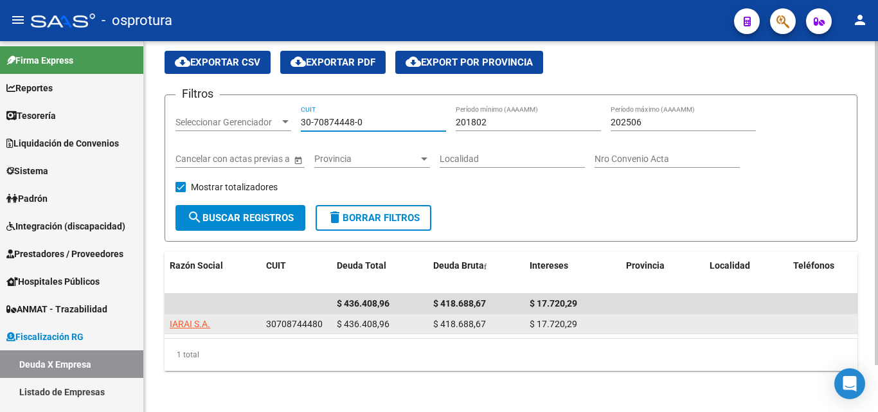
type input "30-70874448-0"
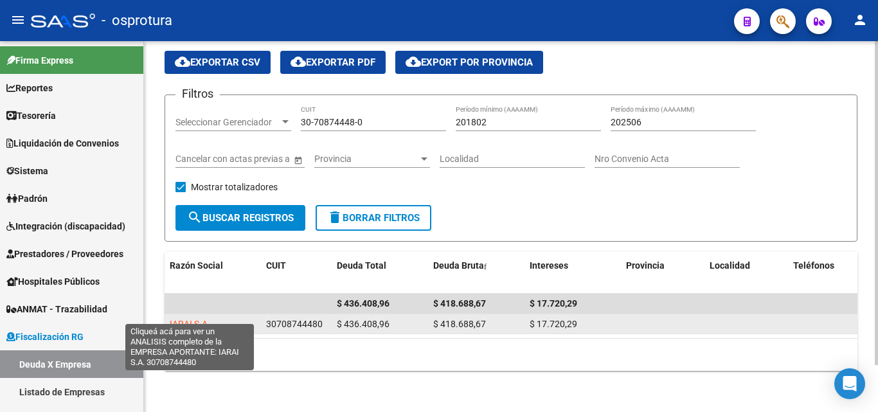
click at [192, 319] on span "IARAI S.A." at bounding box center [190, 324] width 40 height 10
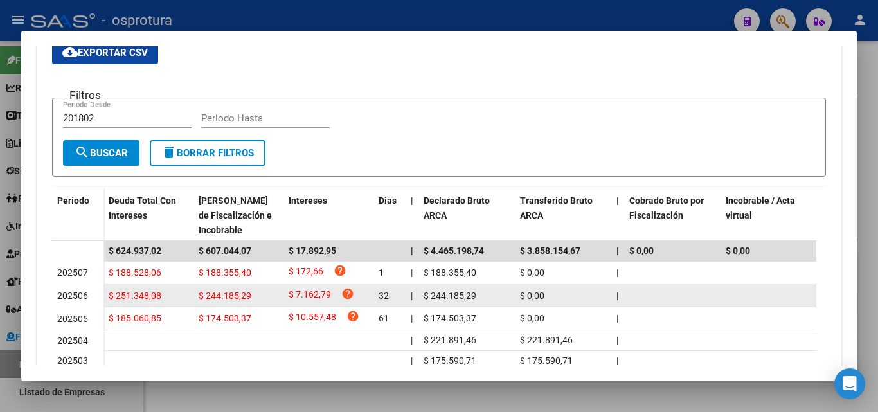
scroll to position [386, 0]
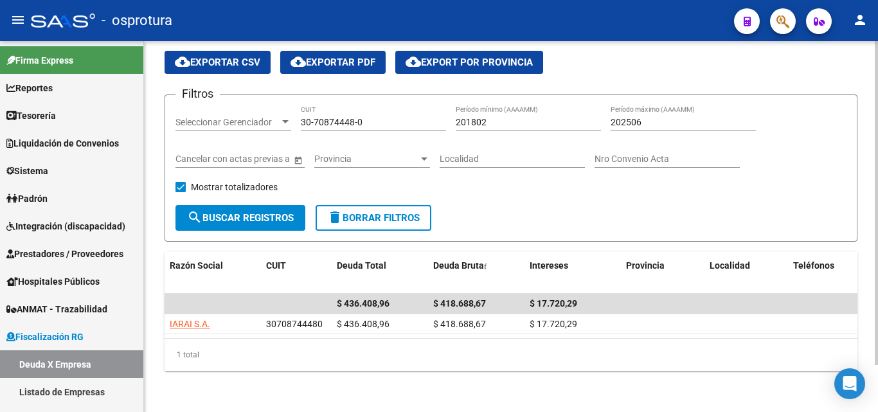
click at [366, 117] on input "30-70874448-0" at bounding box center [373, 122] width 145 height 11
paste input "27-27880950-7"
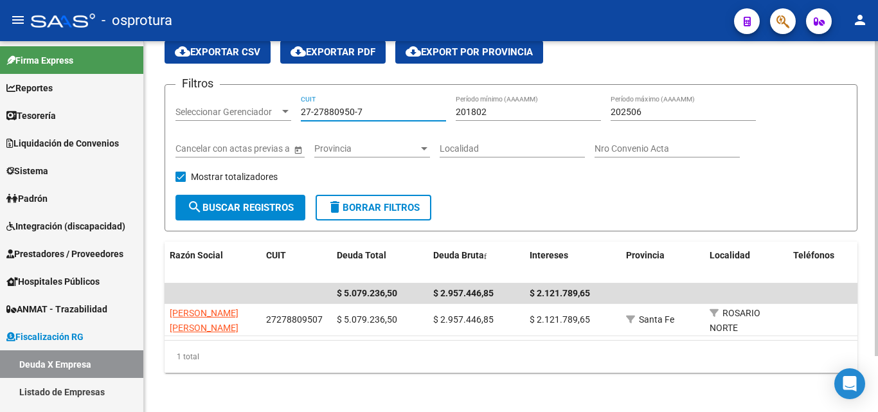
type input "27-27880950-7"
click at [378, 112] on input "27-27880950-7" at bounding box center [373, 112] width 145 height 11
click at [378, 114] on input "27-27880950-7" at bounding box center [373, 112] width 145 height 11
click at [378, 115] on input "27-27880950-7" at bounding box center [373, 112] width 145 height 11
click at [377, 115] on input "27-27880950-7" at bounding box center [373, 112] width 145 height 11
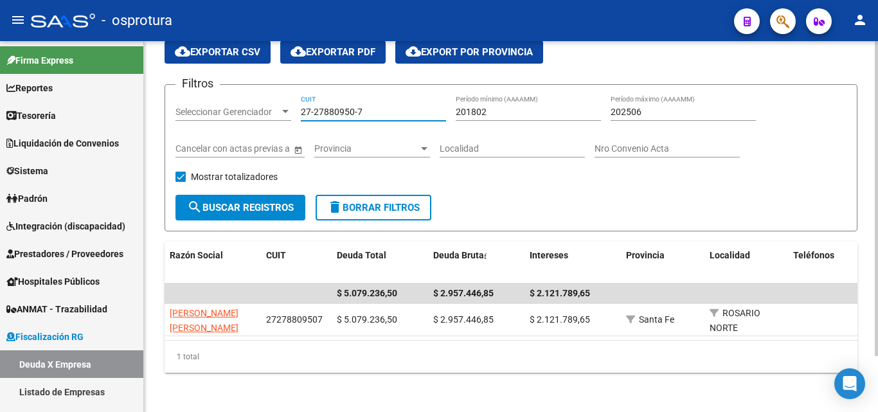
click at [377, 115] on input "27-27880950-7" at bounding box center [373, 112] width 145 height 11
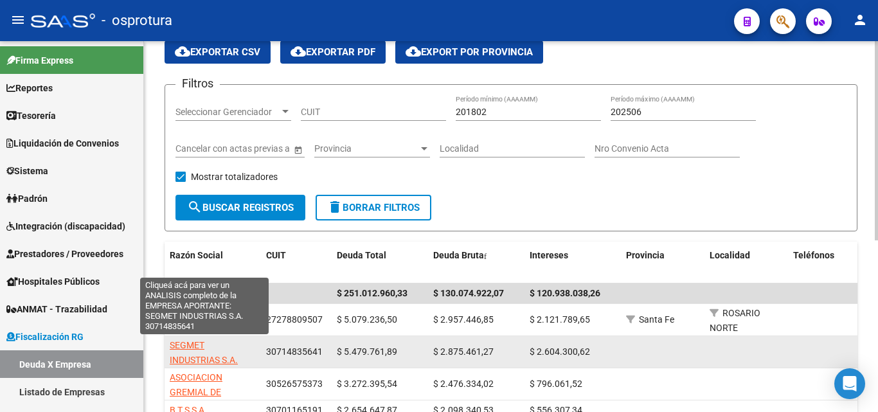
click at [200, 347] on span "SEGMET INDUSTRIAS S.A." at bounding box center [204, 352] width 68 height 25
type textarea "30714835641"
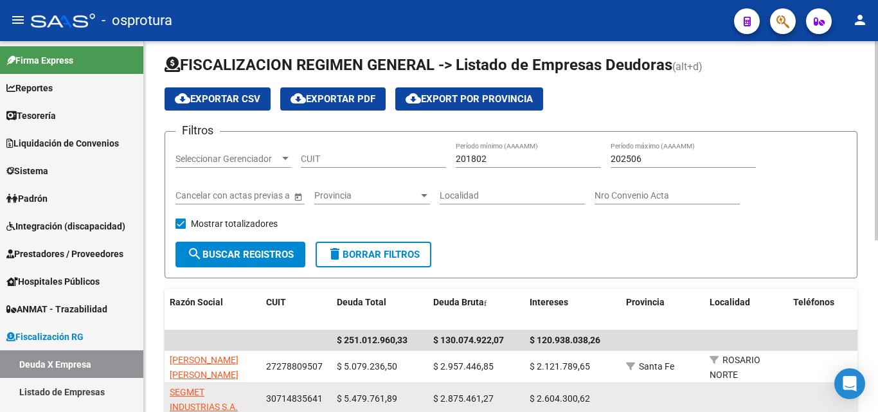
scroll to position [0, 0]
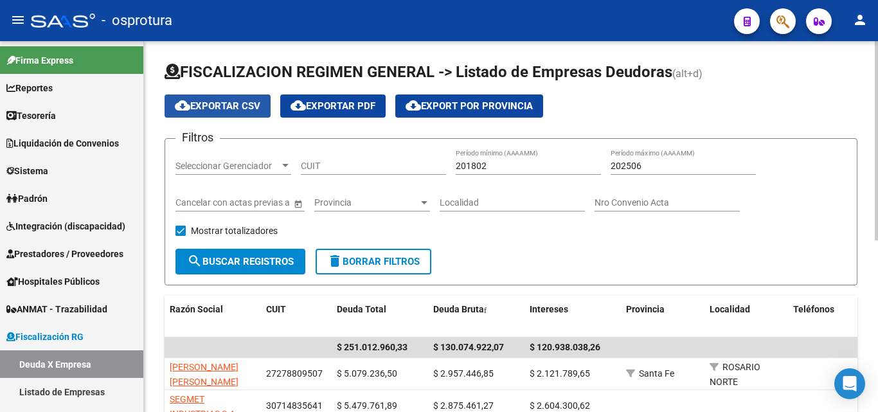
click at [236, 105] on span "cloud_download Exportar CSV" at bounding box center [217, 106] width 85 height 12
click at [324, 166] on input "CUIT" at bounding box center [373, 166] width 145 height 11
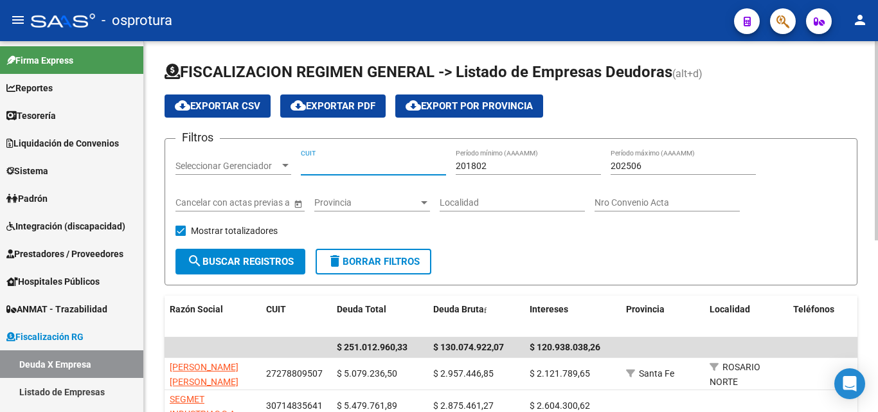
paste input "30-69009853-5"
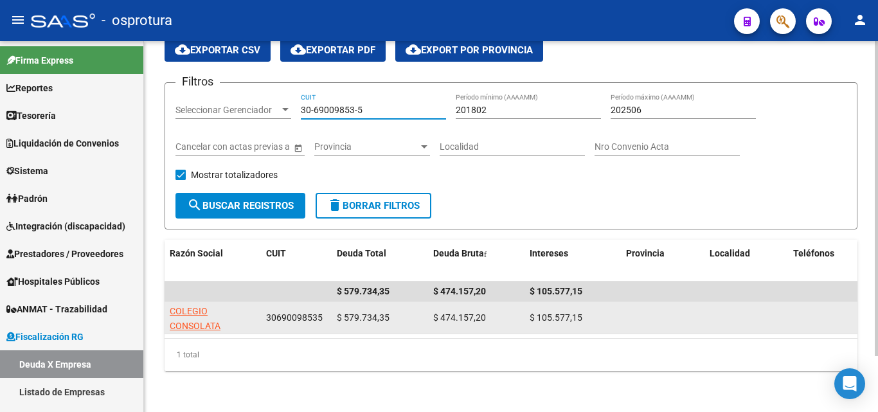
scroll to position [66, 0]
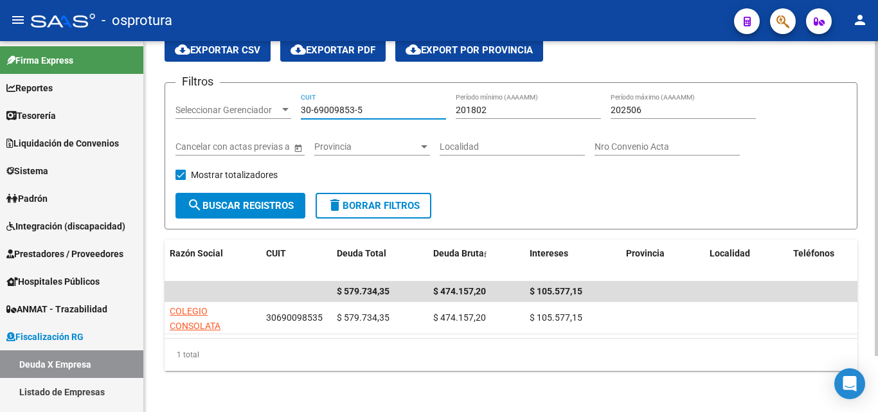
type input "30-69009853-5"
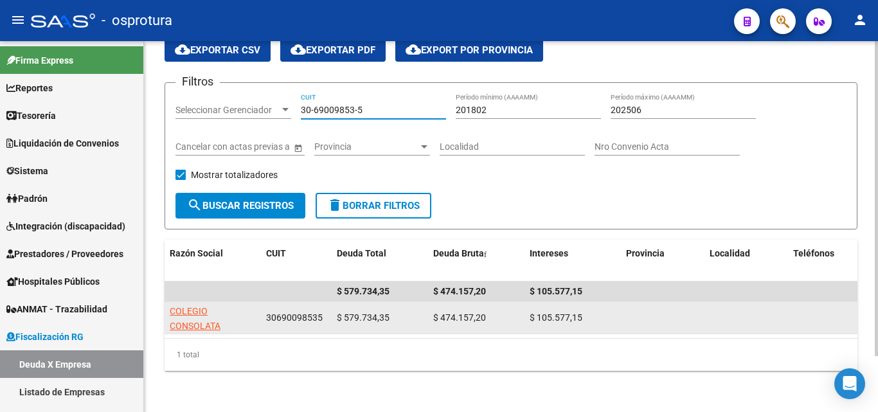
click at [204, 308] on app-link-go-to "COLEGIO CONSOLATA INSTITUTO DE VIDA CONSAGRADA" at bounding box center [213, 333] width 86 height 58
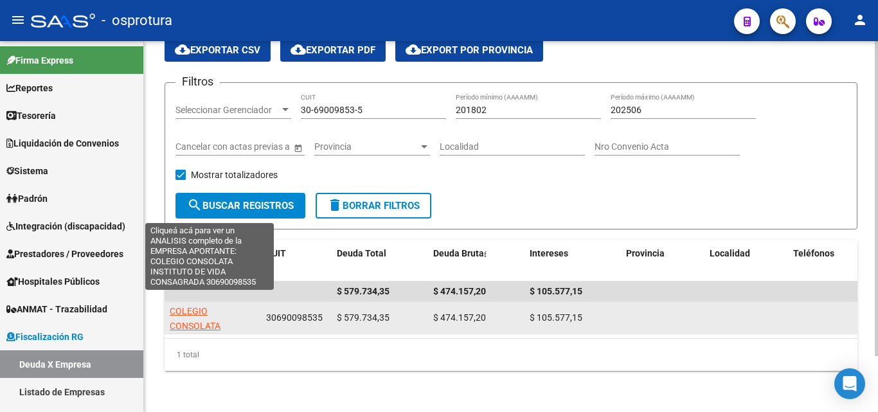
click at [206, 311] on span "COLEGIO CONSOLATA INSTITUTO DE VIDA CONSAGRADA" at bounding box center [209, 333] width 79 height 54
type textarea "30690098535"
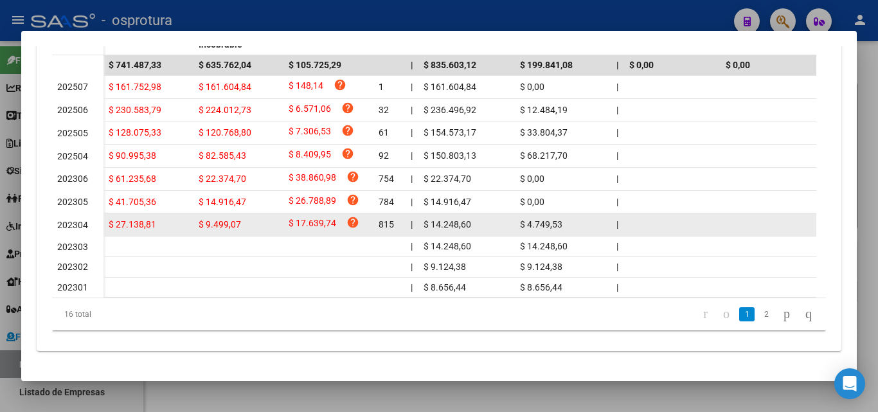
scroll to position [460, 0]
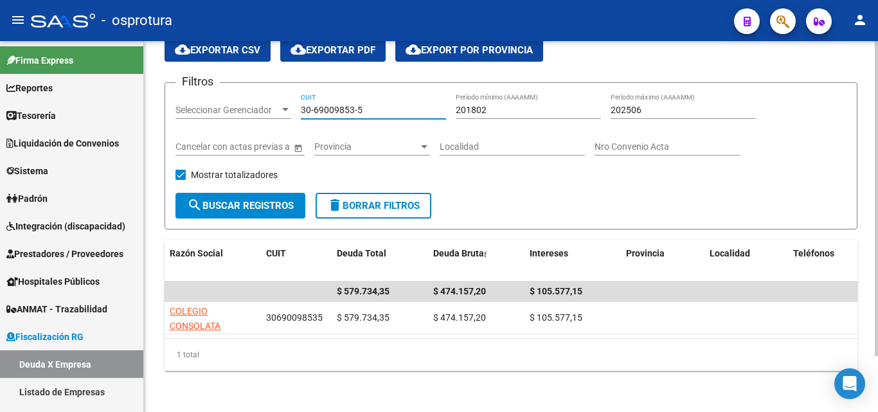
click at [380, 105] on input "30-69009853-5" at bounding box center [373, 110] width 145 height 11
paste input "27-30192701-6"
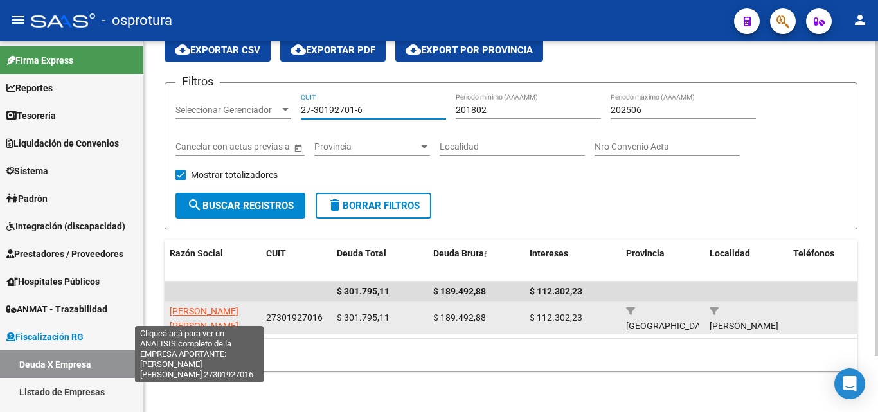
type input "27-30192701-6"
click at [217, 306] on span "[PERSON_NAME] [PERSON_NAME]" at bounding box center [204, 318] width 69 height 25
type textarea "27301927016"
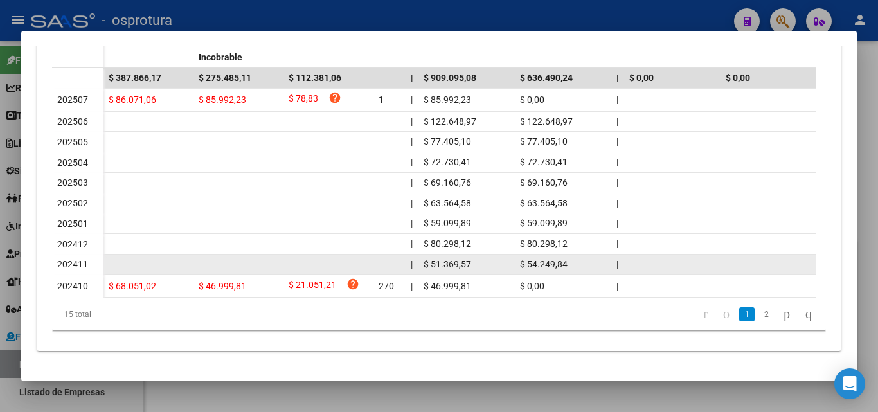
scroll to position [444, 0]
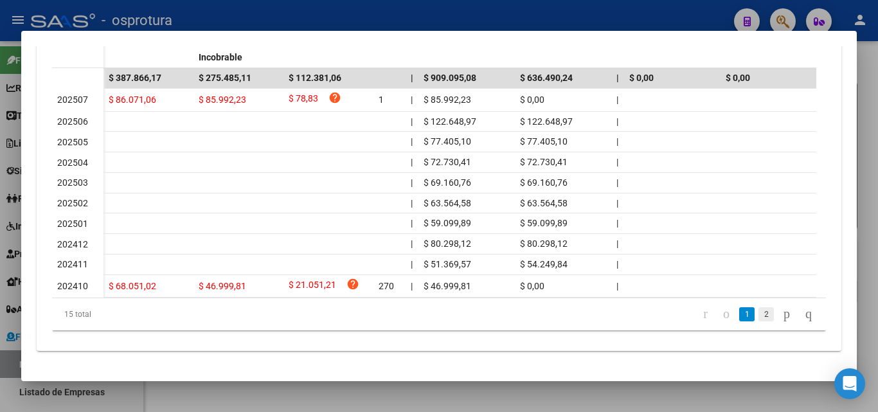
click at [758, 312] on link "2" at bounding box center [765, 314] width 15 height 14
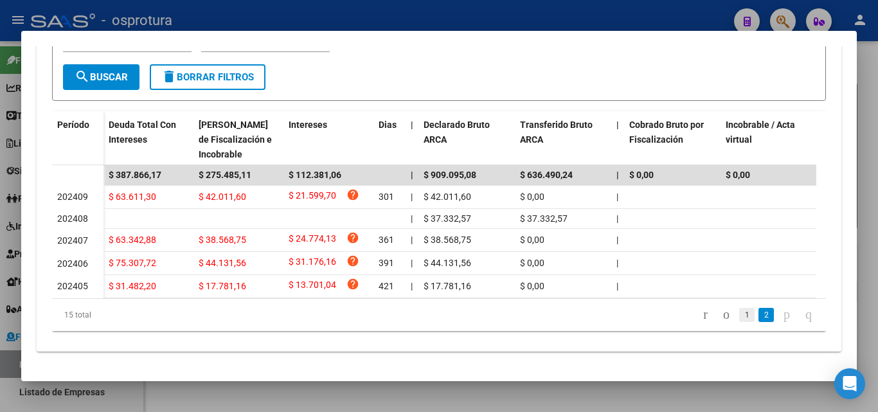
scroll to position [348, 0]
click at [739, 314] on link "1" at bounding box center [746, 315] width 15 height 14
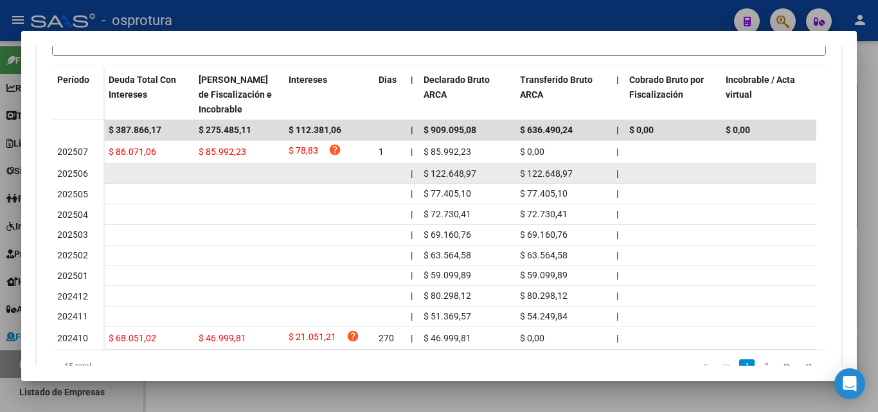
scroll to position [251, 0]
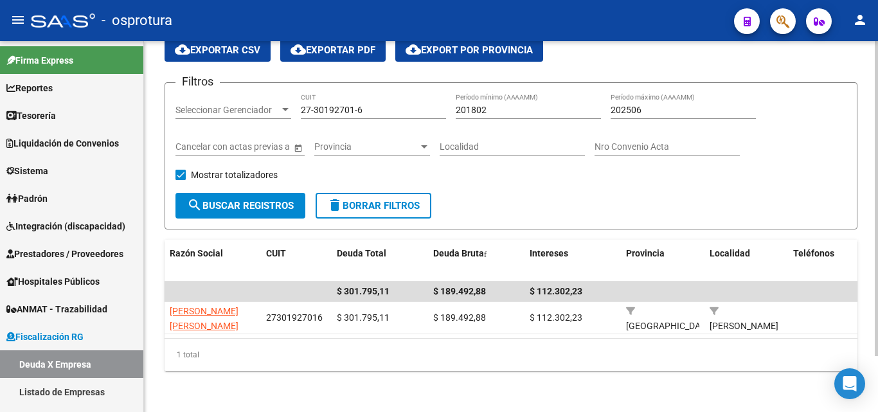
click at [375, 105] on input "27-30192701-6" at bounding box center [373, 110] width 145 height 11
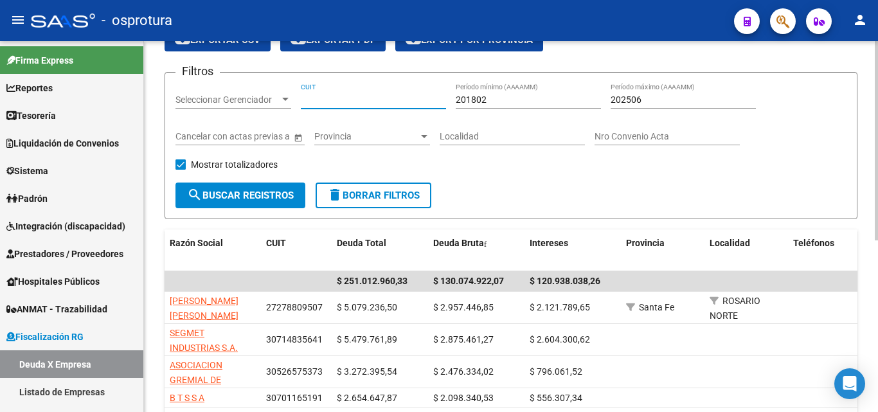
paste input "30-69009853-5"
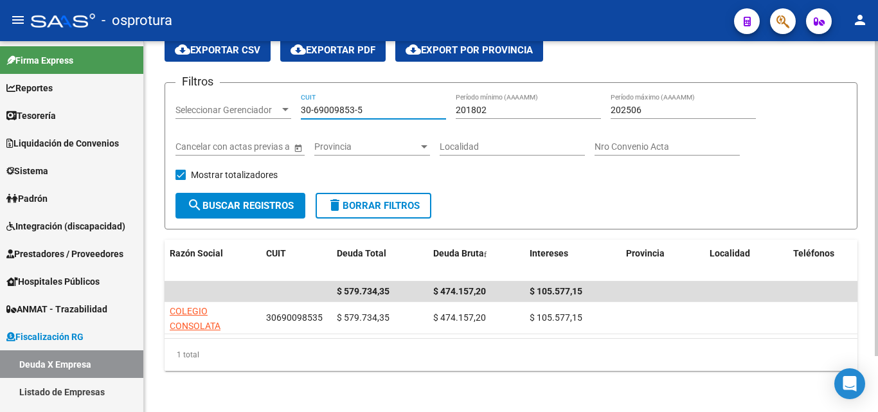
type input "30-69009853-5"
